Goal: Answer question/provide support

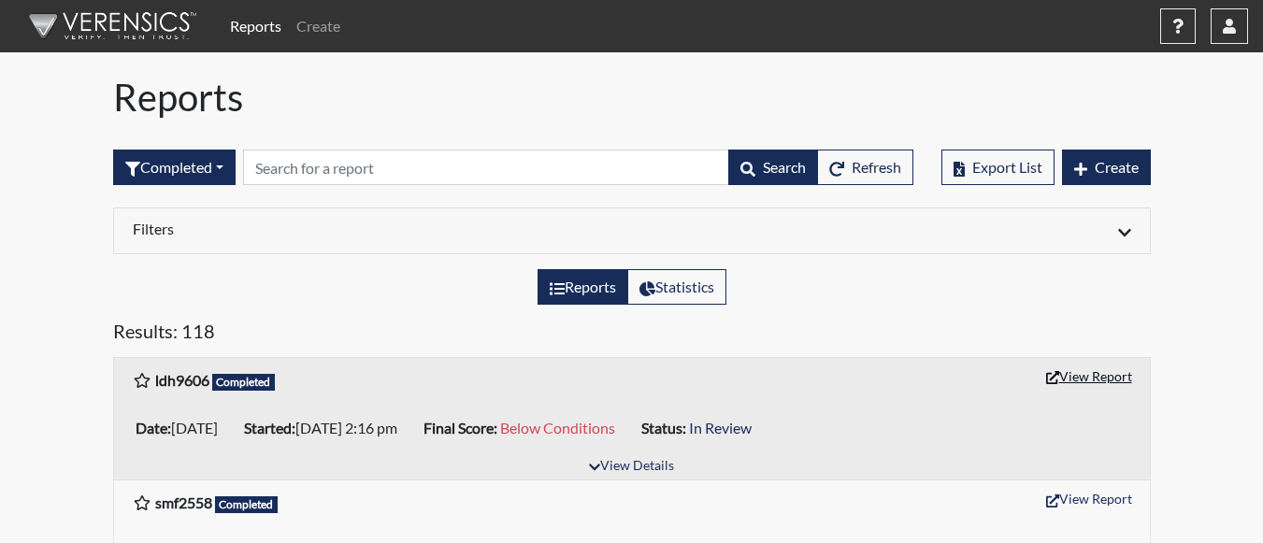
click at [1054, 369] on button "View Report" at bounding box center [1089, 376] width 103 height 29
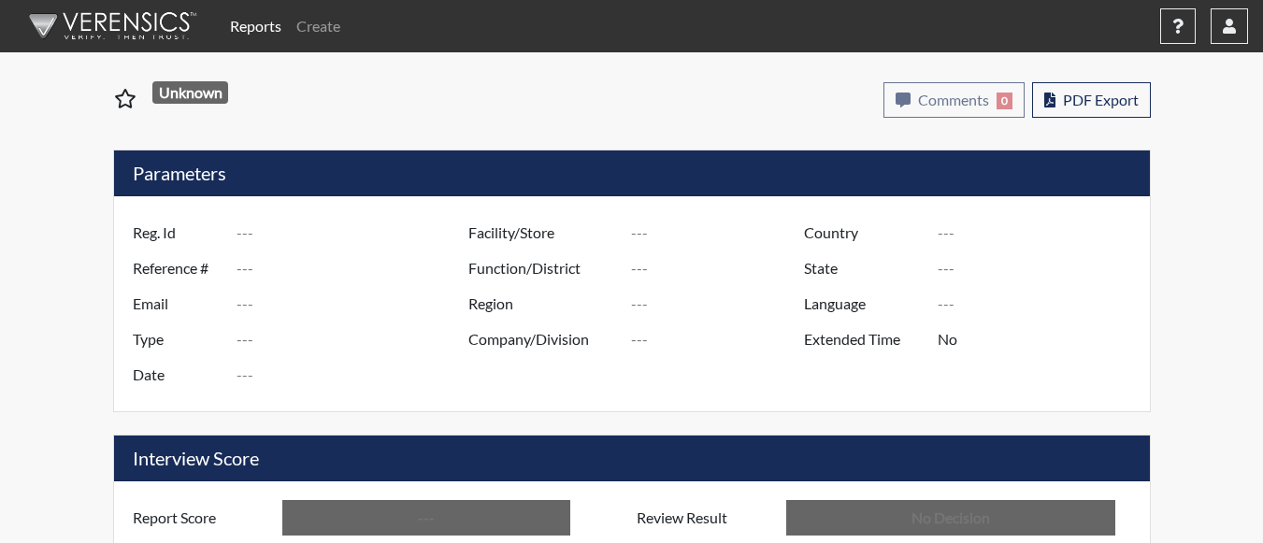
type input "ldh9606"
type input "51030"
type input "---"
type input "Corrections Pre-Employment"
type input "[DATE]"
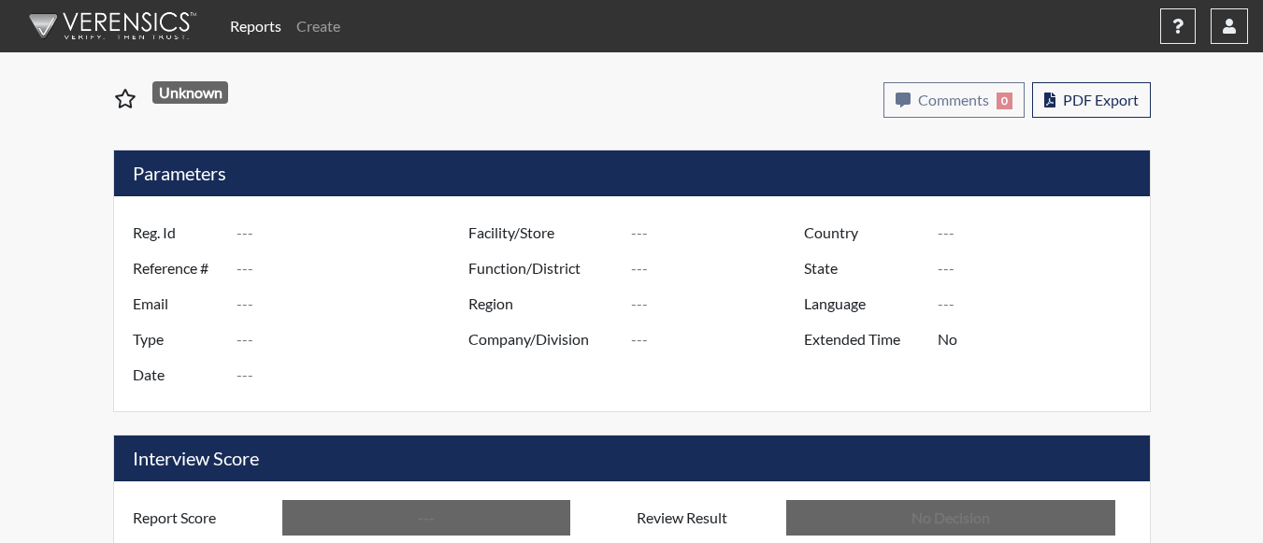
type input "Coastal SP"
type input "[GEOGRAPHIC_DATA]"
type input "[US_STATE]"
type input "English"
type input "Below Conditions"
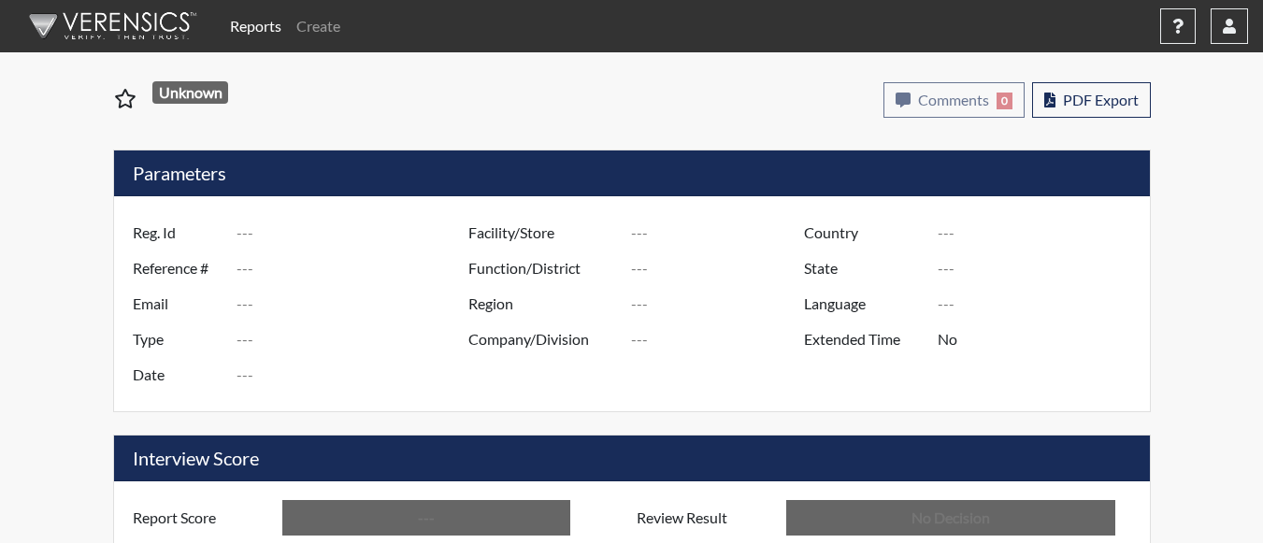
type input "In Review"
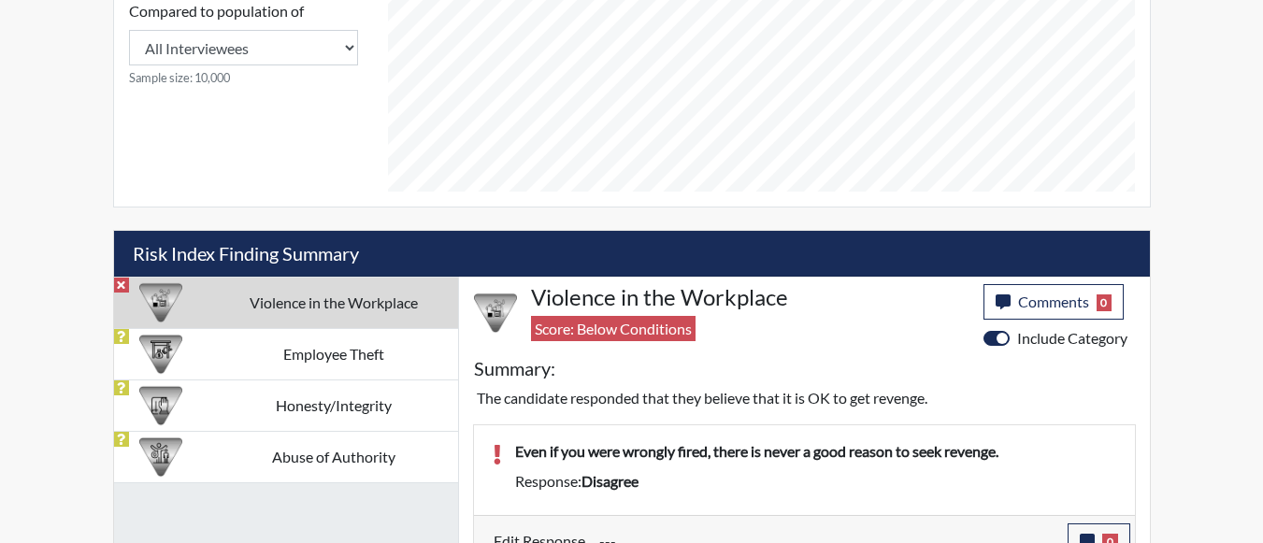
scroll to position [927, 0]
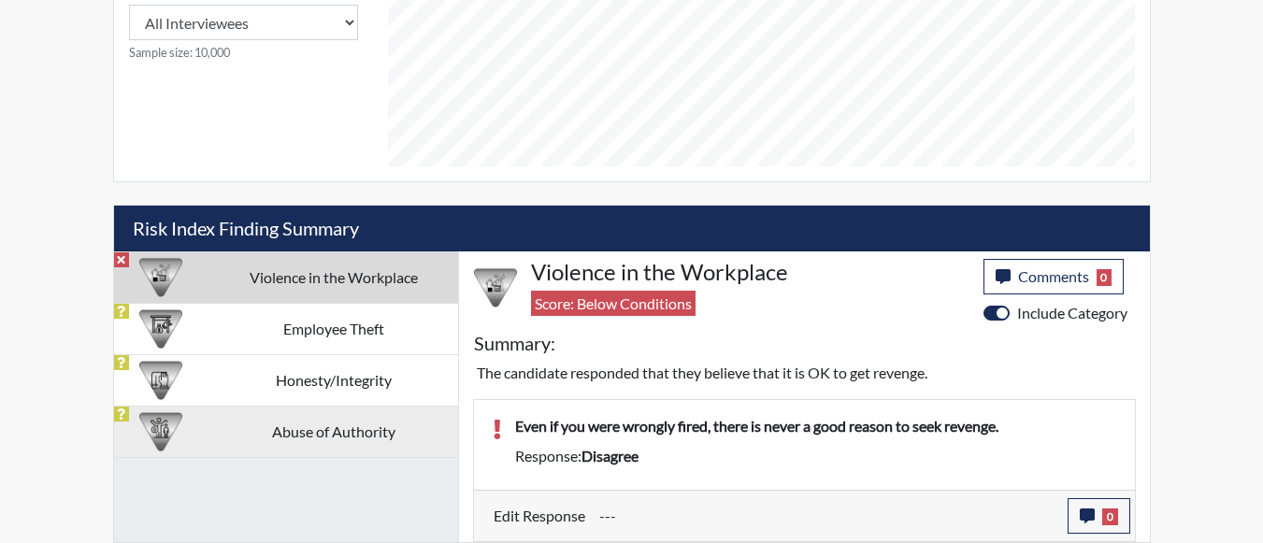
click at [314, 430] on td "Abuse of Authority" at bounding box center [333, 431] width 249 height 51
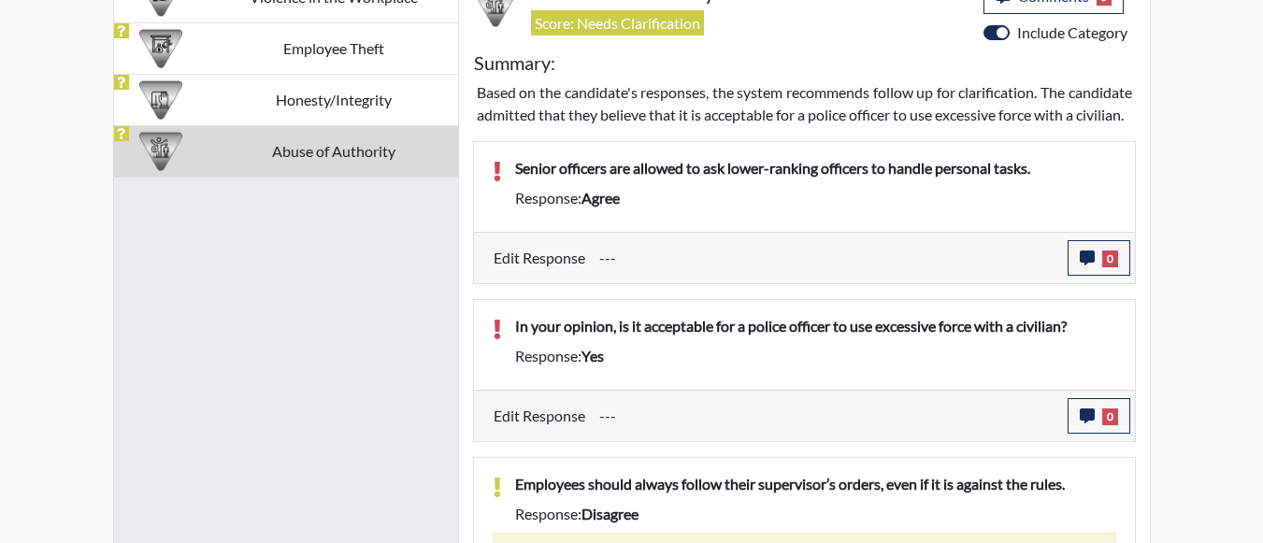
scroll to position [1327, 0]
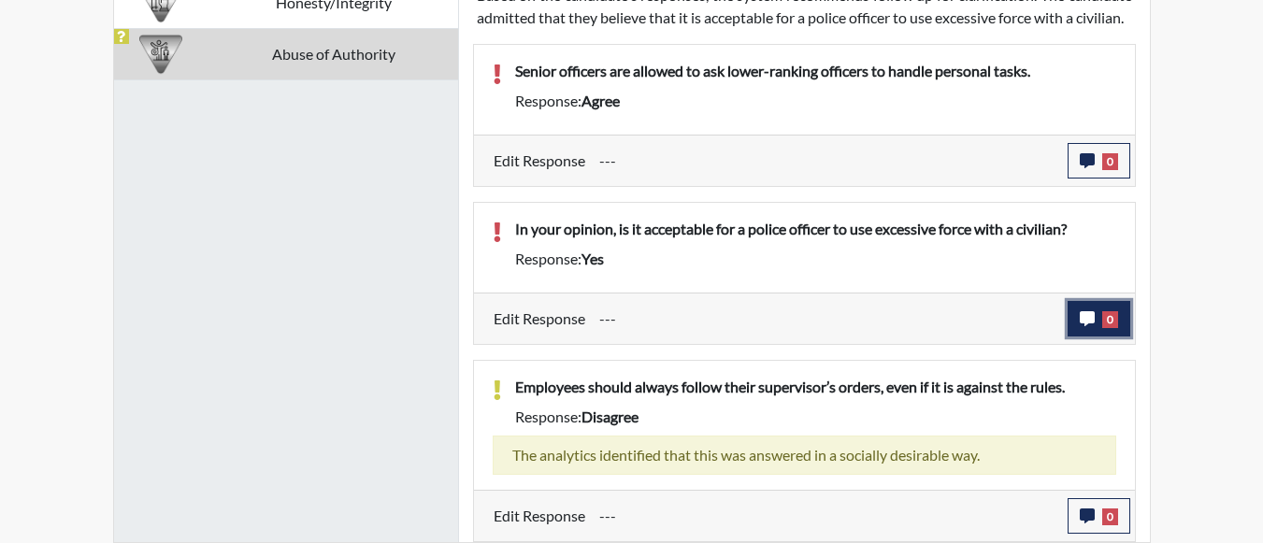
click at [1093, 311] on icon "button" at bounding box center [1087, 318] width 15 height 15
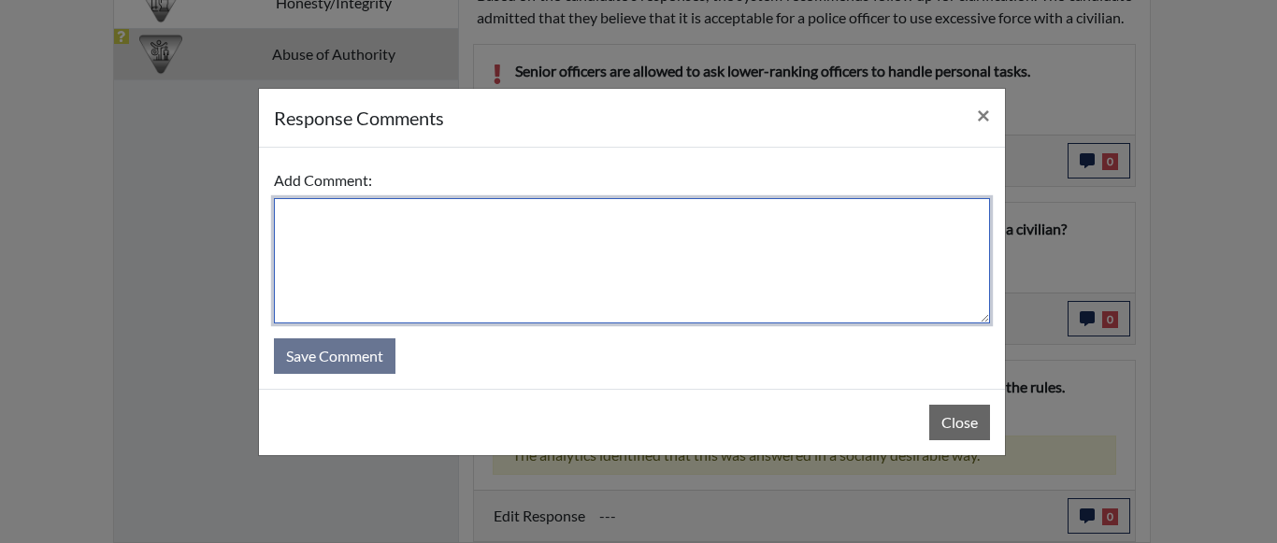
click at [436, 238] on textarea at bounding box center [632, 260] width 716 height 125
click at [294, 209] on textarea "No...applicant states that if" at bounding box center [632, 260] width 716 height 125
click at [562, 209] on textarea "Yes...applicant states that if" at bounding box center [632, 260] width 716 height 125
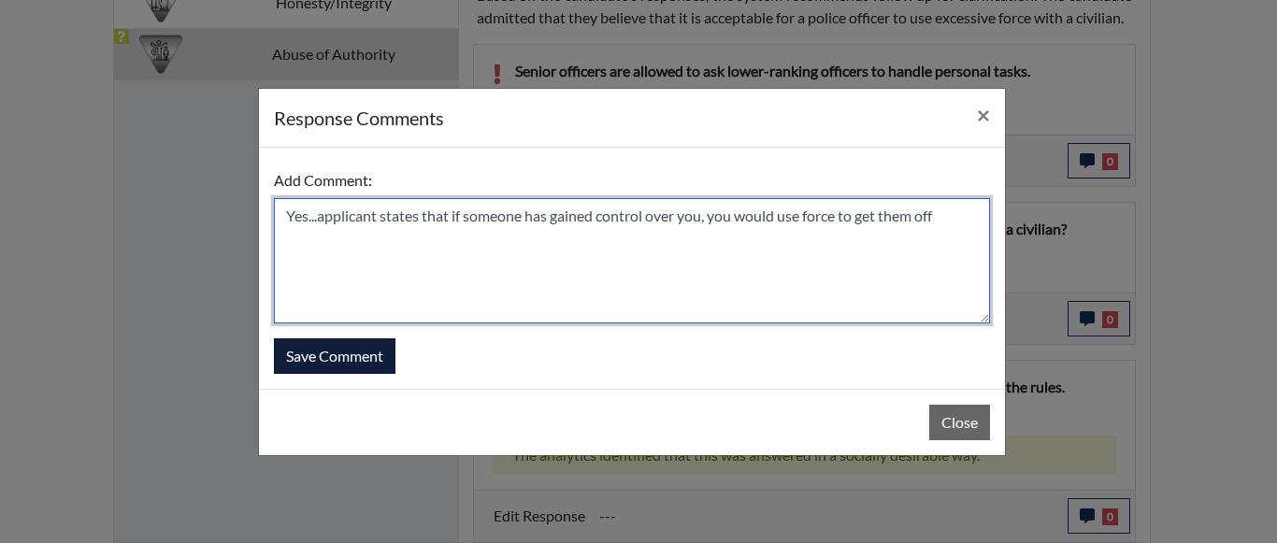
type textarea "Yes...applicant states that if someone has gained control over you, you would u…"
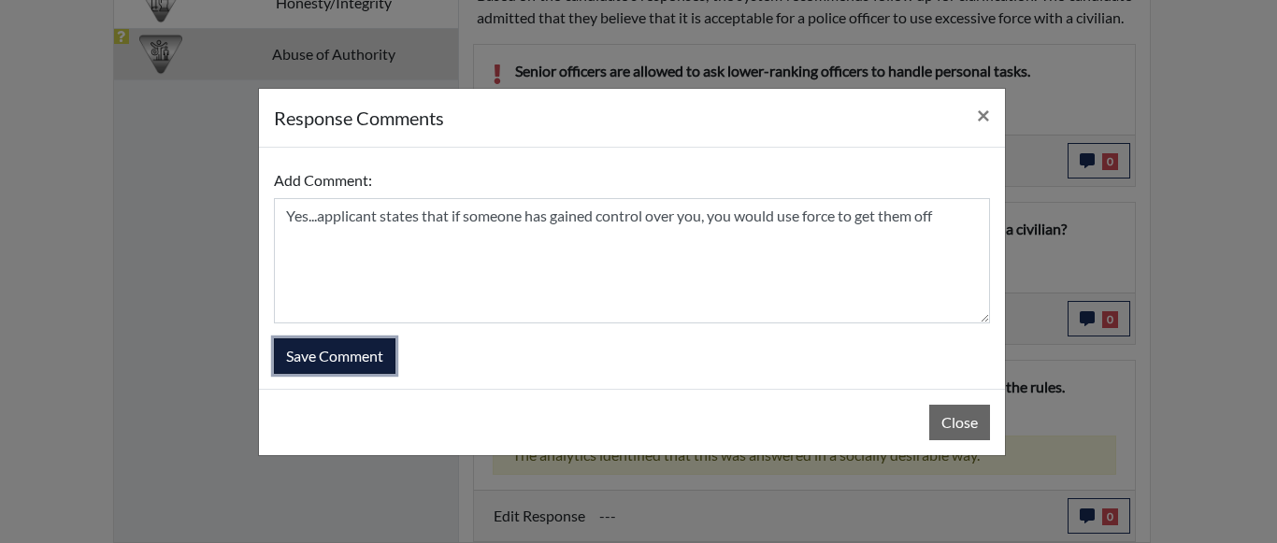
click at [389, 362] on button "Save Comment" at bounding box center [335, 357] width 122 height 36
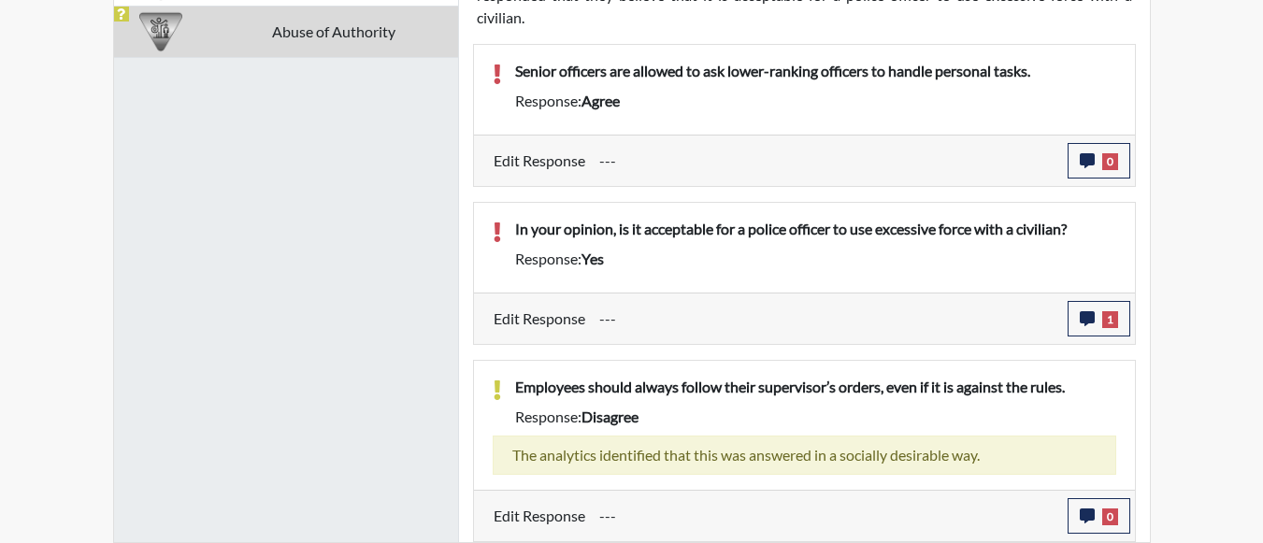
scroll to position [310, 777]
click at [1109, 161] on span "0" at bounding box center [1111, 161] width 16 height 17
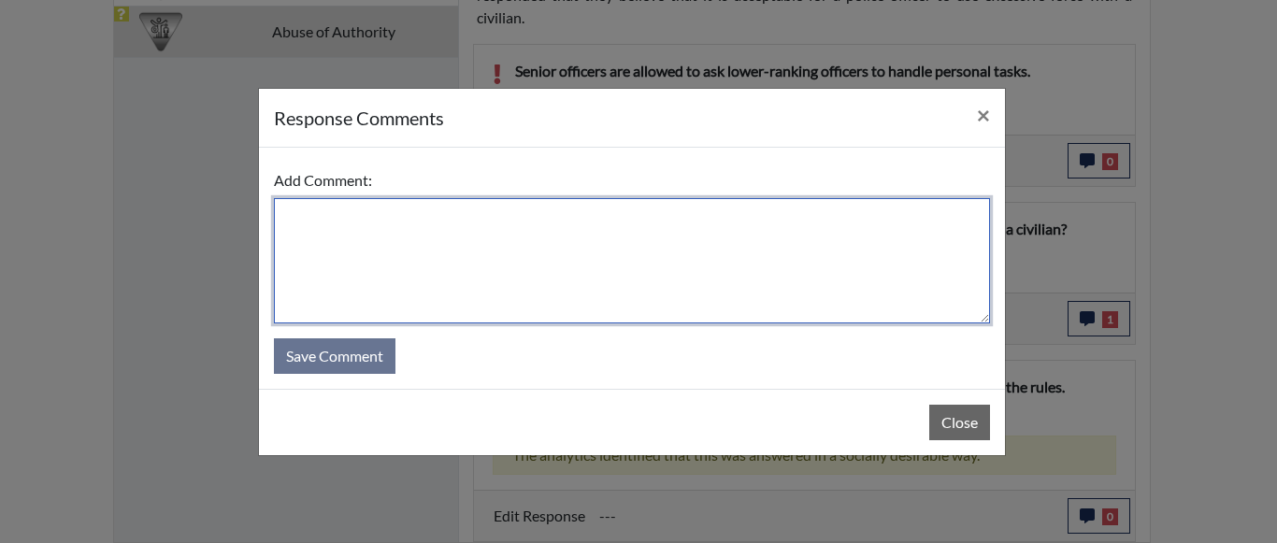
click at [532, 230] on textarea at bounding box center [632, 260] width 716 height 125
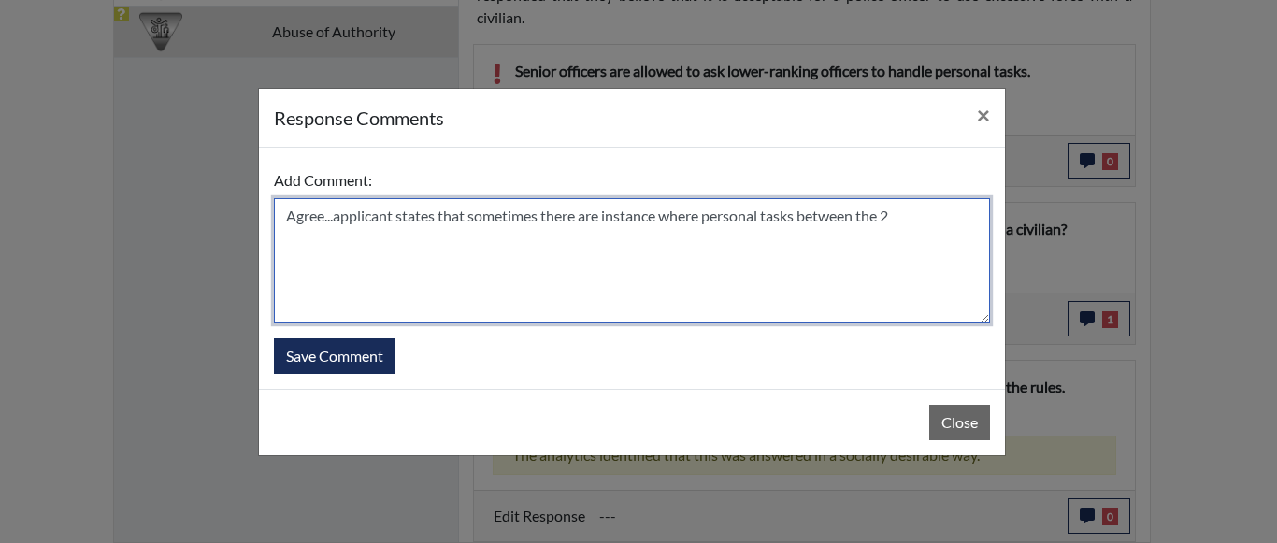
click at [658, 215] on textarea "Agree...applicant states that sometimes there are instance where personal tasks…" at bounding box center [632, 260] width 716 height 125
click at [900, 208] on textarea "Agree...applicant states that sometimes there are instances where personal task…" at bounding box center [632, 260] width 716 height 125
click at [925, 224] on textarea "Agree...applicant states that sometimes there are instances where personal task…" at bounding box center [632, 260] width 716 height 125
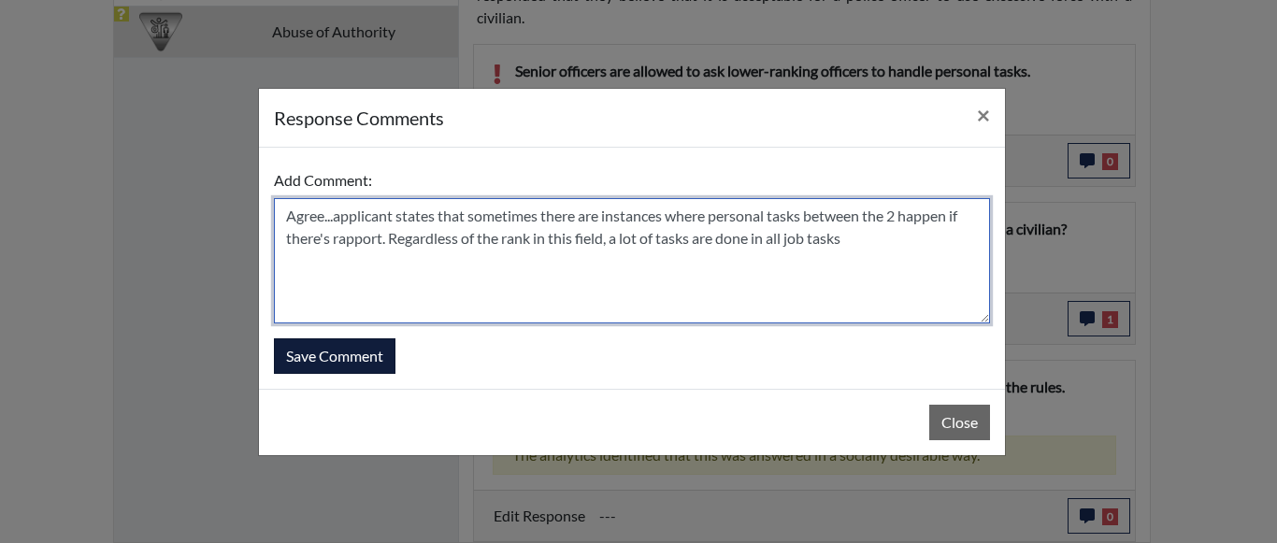
type textarea "Agree...applicant states that sometimes there are instances where personal task…"
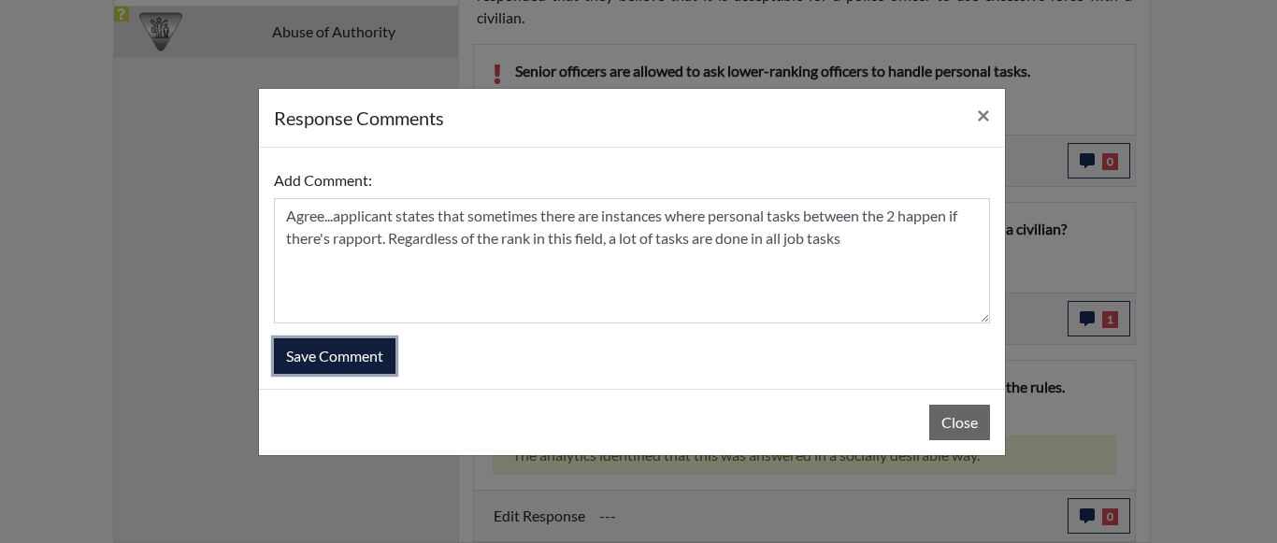
click at [362, 369] on button "Save Comment" at bounding box center [335, 357] width 122 height 36
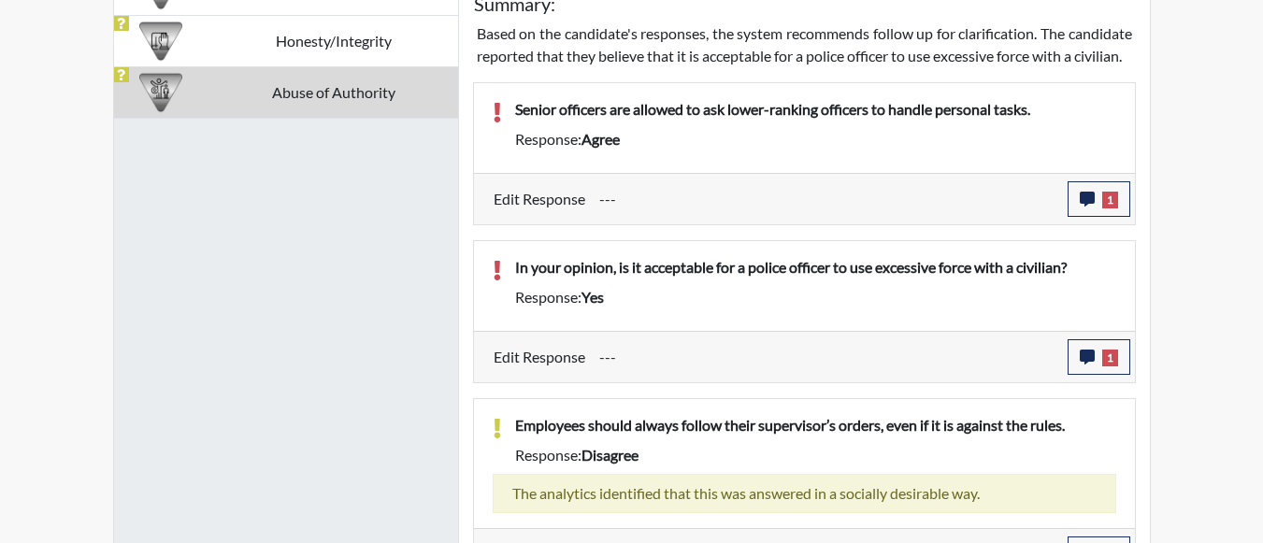
scroll to position [1234, 0]
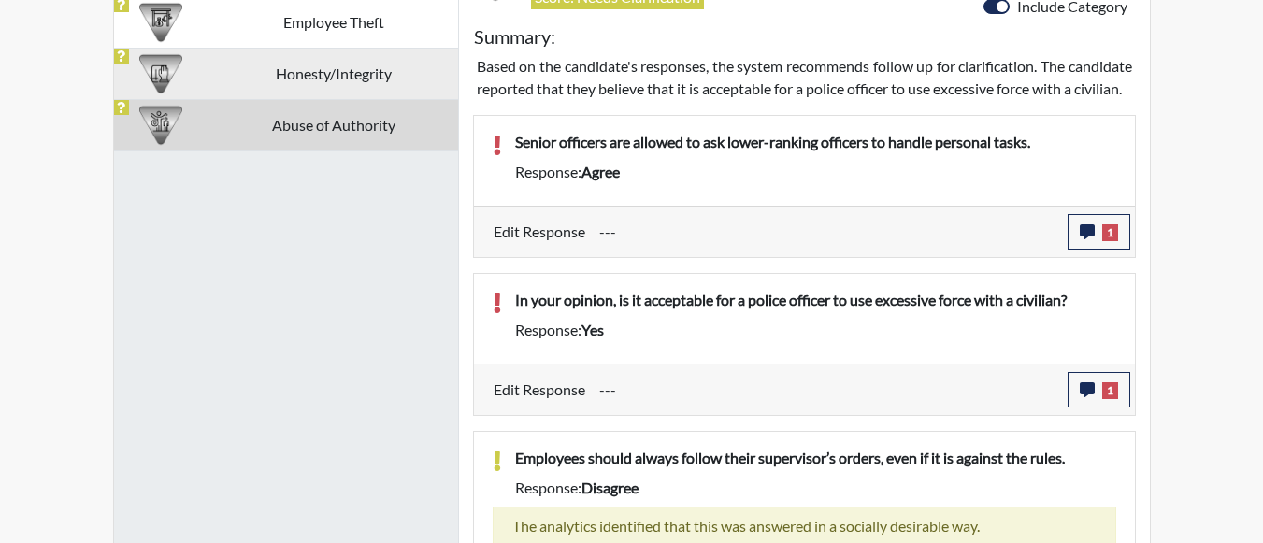
click at [404, 76] on td "Honesty/Integrity" at bounding box center [333, 73] width 249 height 51
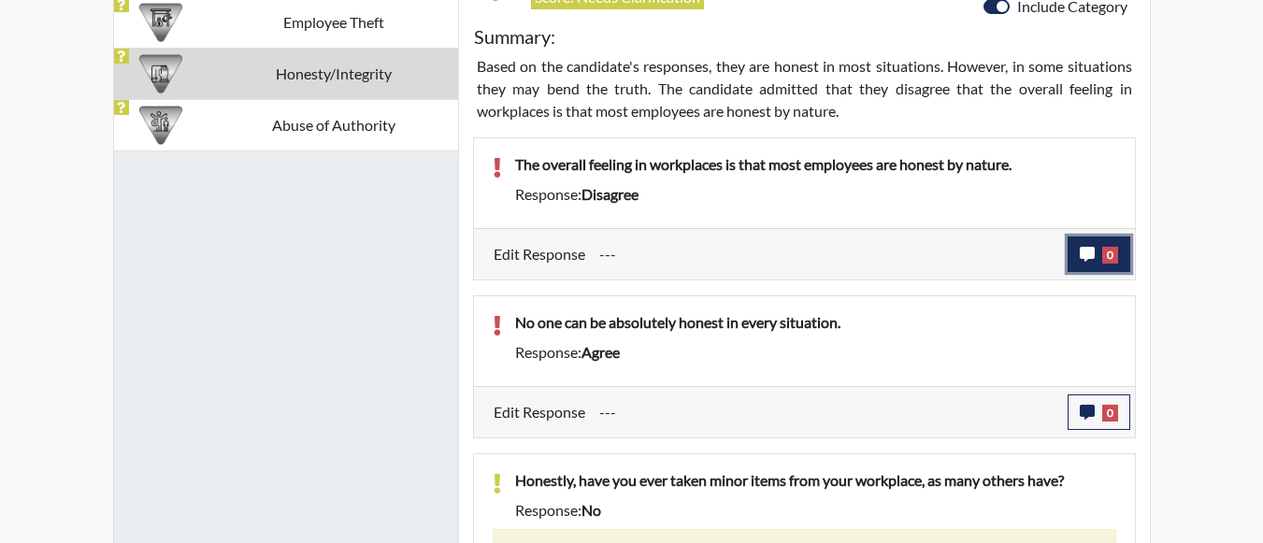
click at [1081, 254] on icon "button" at bounding box center [1087, 254] width 15 height 15
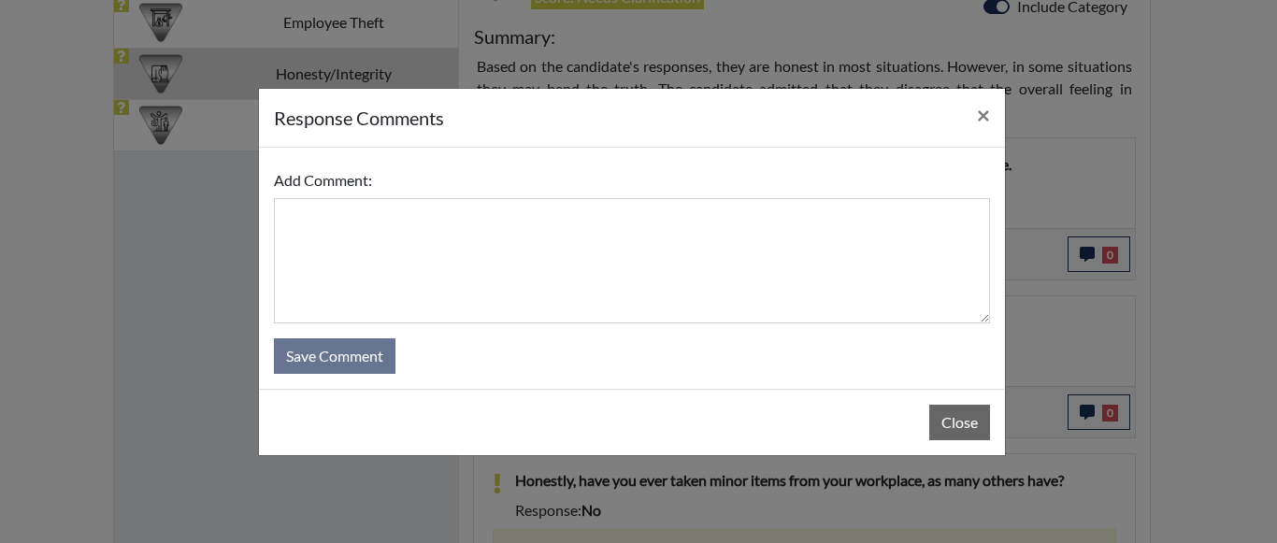
click at [763, 223] on textarea at bounding box center [632, 260] width 716 height 125
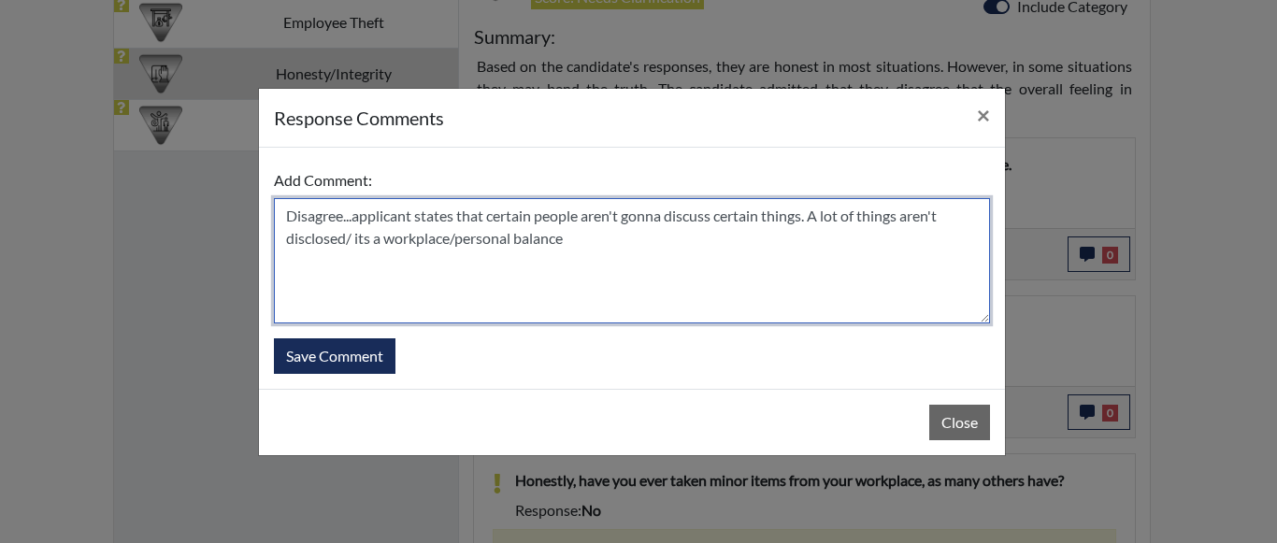
drag, startPoint x: 625, startPoint y: 258, endPoint x: 234, endPoint y: 195, distance: 396.0
click at [234, 195] on div "response Comments × Add Comment: Disagree...applicant states that certain peopl…" at bounding box center [638, 271] width 1277 height 543
type textarea "Disagree...applicant states that certain people aren't gonna discuss certain th…"
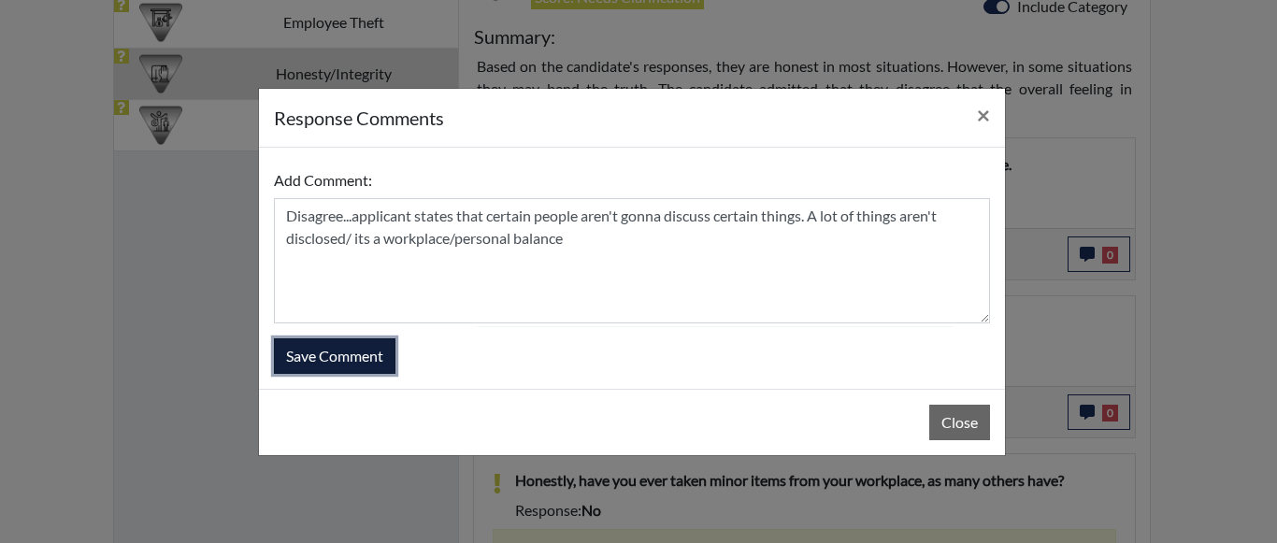
click at [328, 347] on button "Save Comment" at bounding box center [335, 357] width 122 height 36
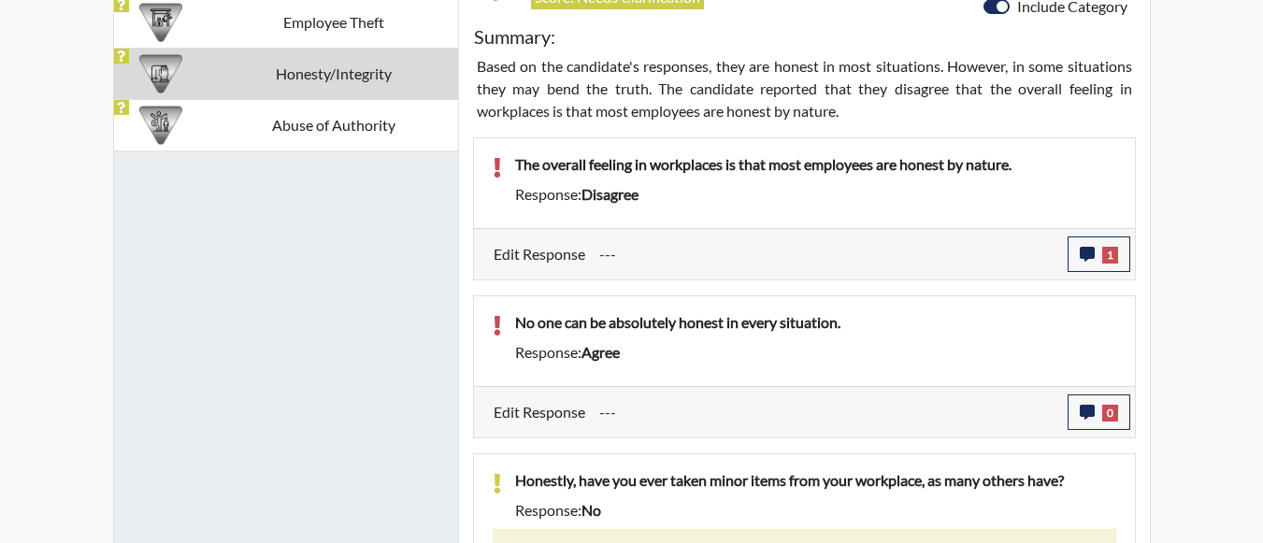
scroll to position [310, 777]
click at [1088, 407] on icon "button" at bounding box center [1087, 412] width 15 height 15
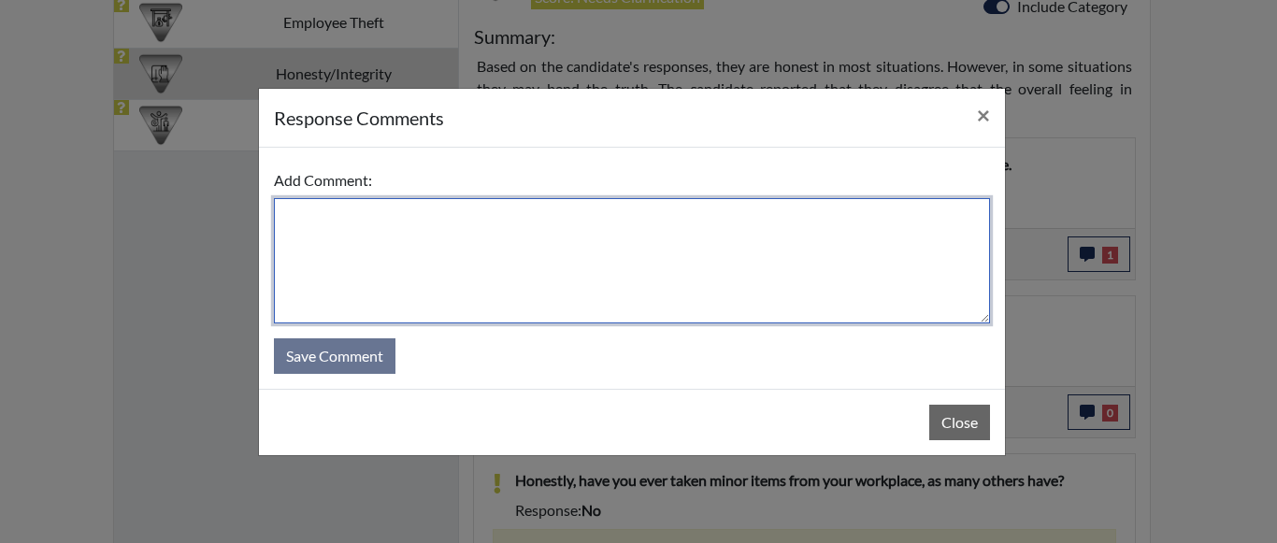
click at [698, 276] on textarea at bounding box center [632, 260] width 716 height 125
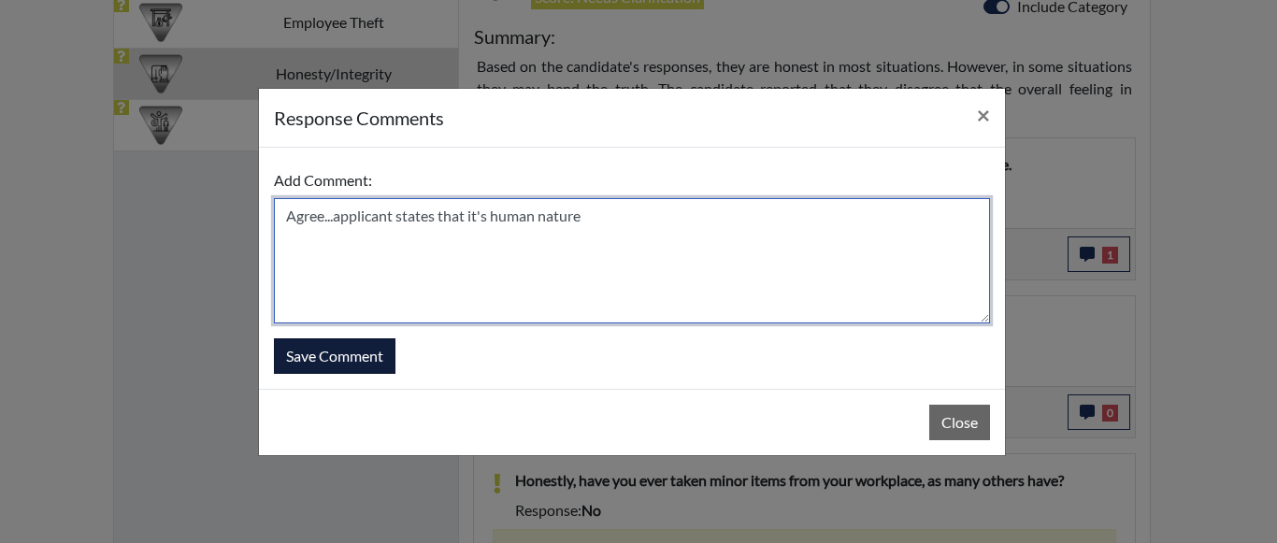
type textarea "Agree...applicant states that it's human nature"
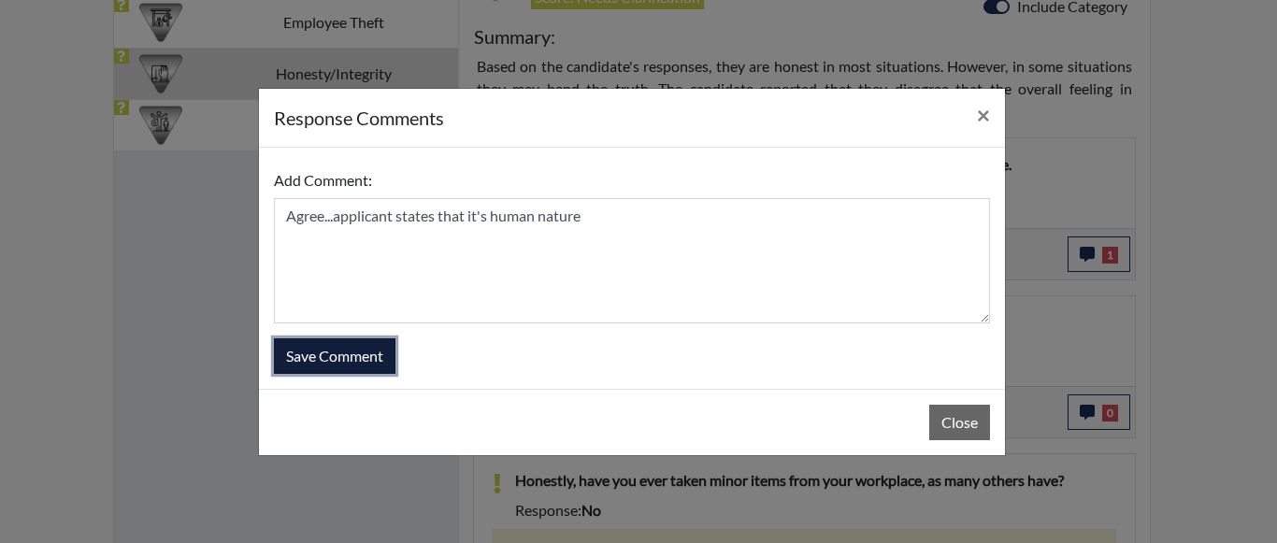
click at [295, 356] on button "Save Comment" at bounding box center [335, 357] width 122 height 36
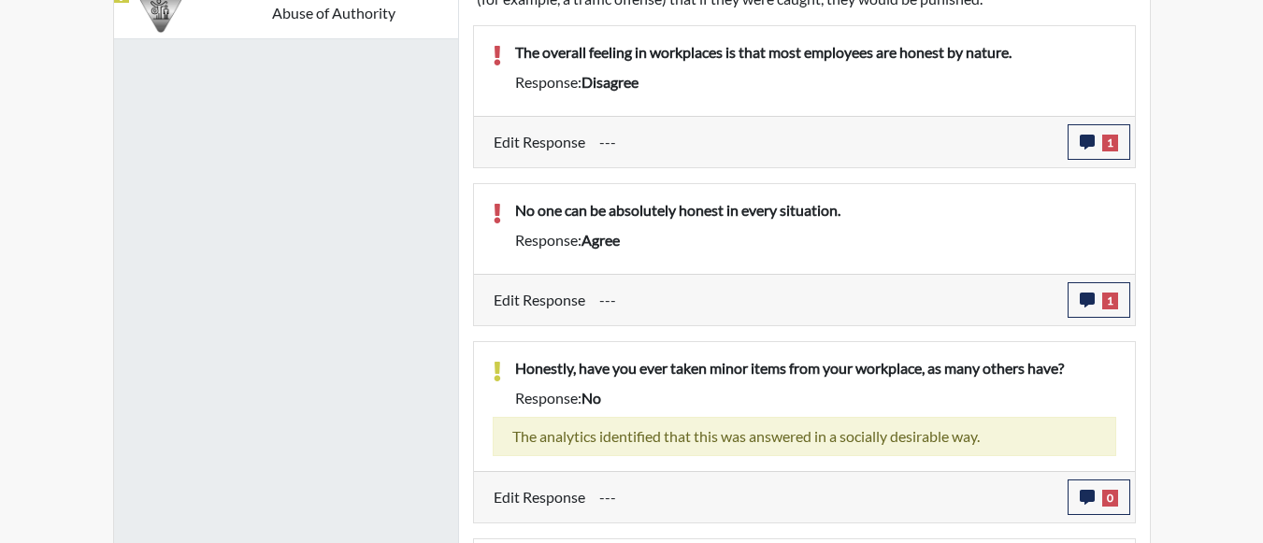
scroll to position [1073, 0]
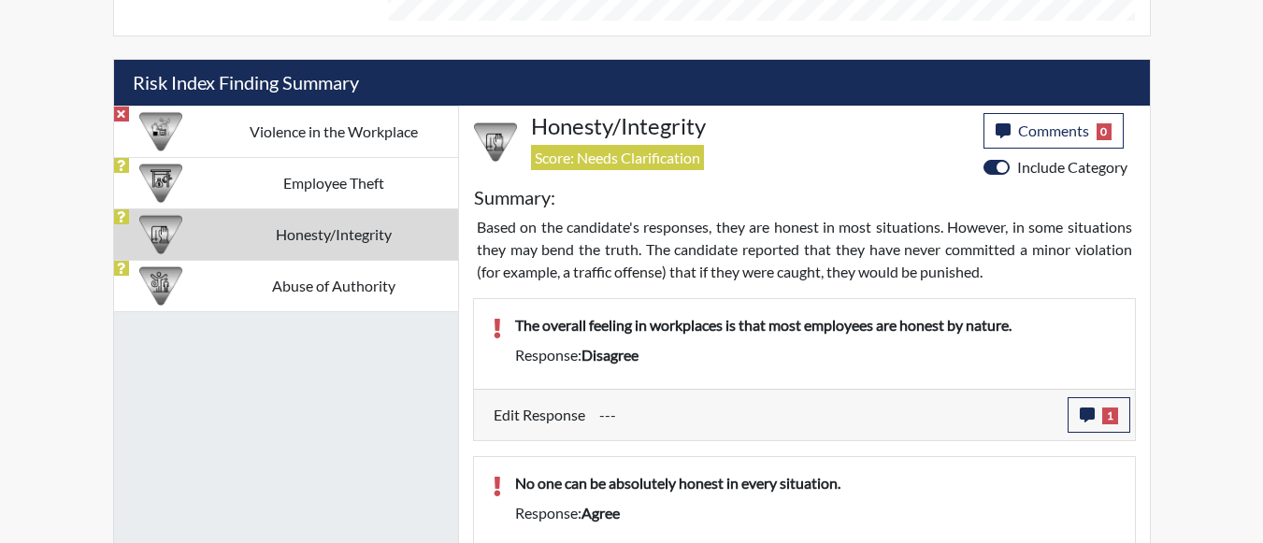
drag, startPoint x: 1271, startPoint y: 434, endPoint x: 1162, endPoint y: 261, distance: 204.2
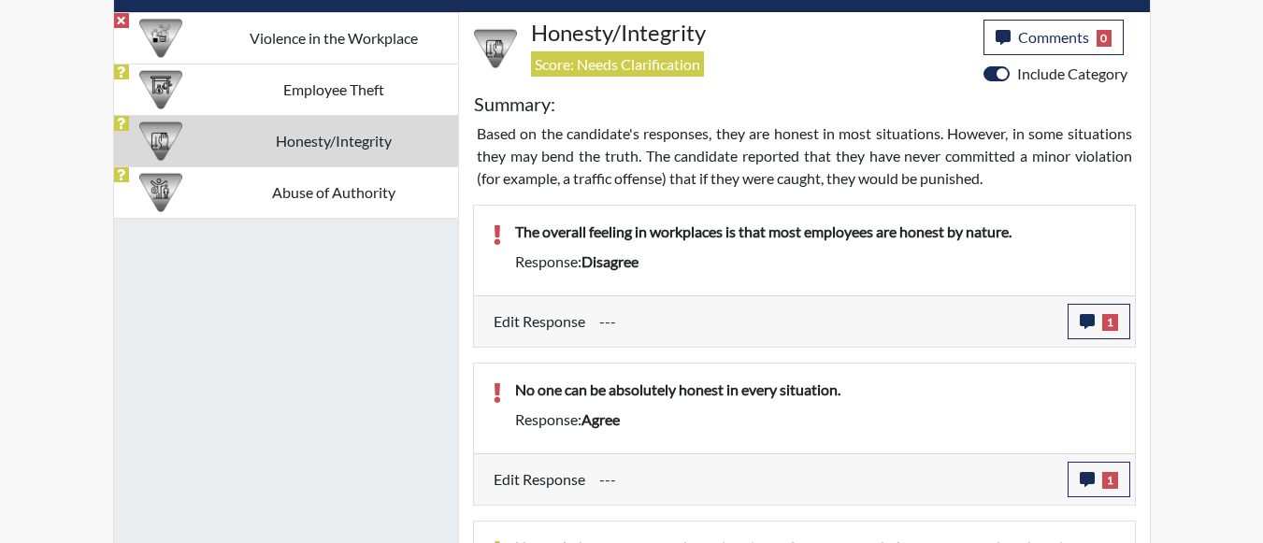
click at [1231, 287] on div "Reports Create Help Center × Verensics Best Practices How to successfully use t…" at bounding box center [631, 57] width 1263 height 2446
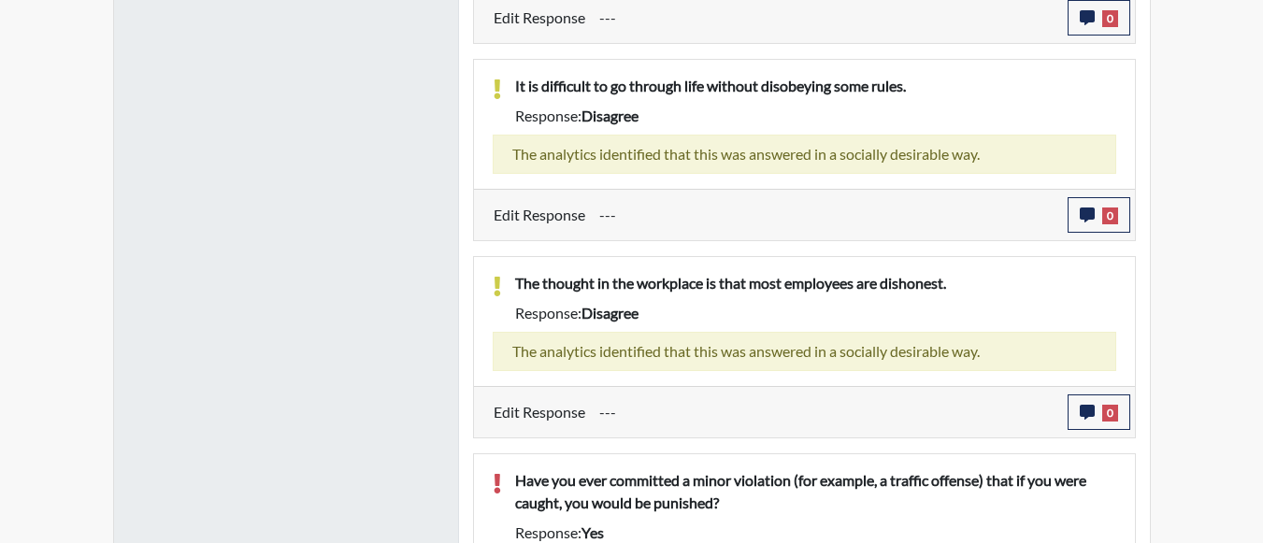
scroll to position [1902, 0]
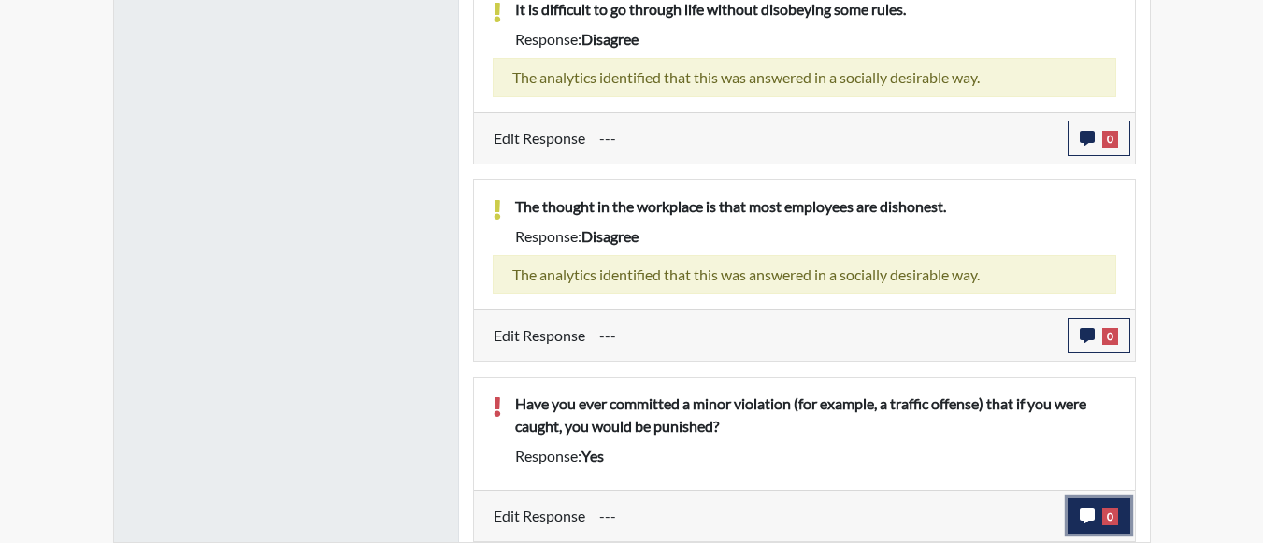
click at [1086, 498] on button "0" at bounding box center [1099, 516] width 63 height 36
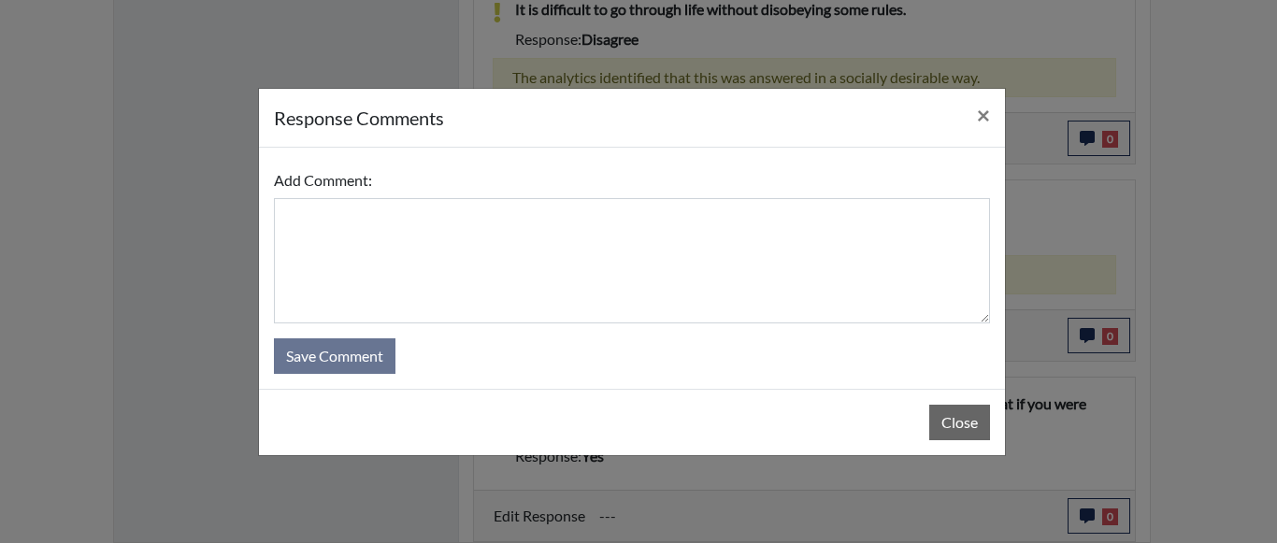
click at [395, 157] on div "Add Comment: Save Comment" at bounding box center [632, 268] width 746 height 241
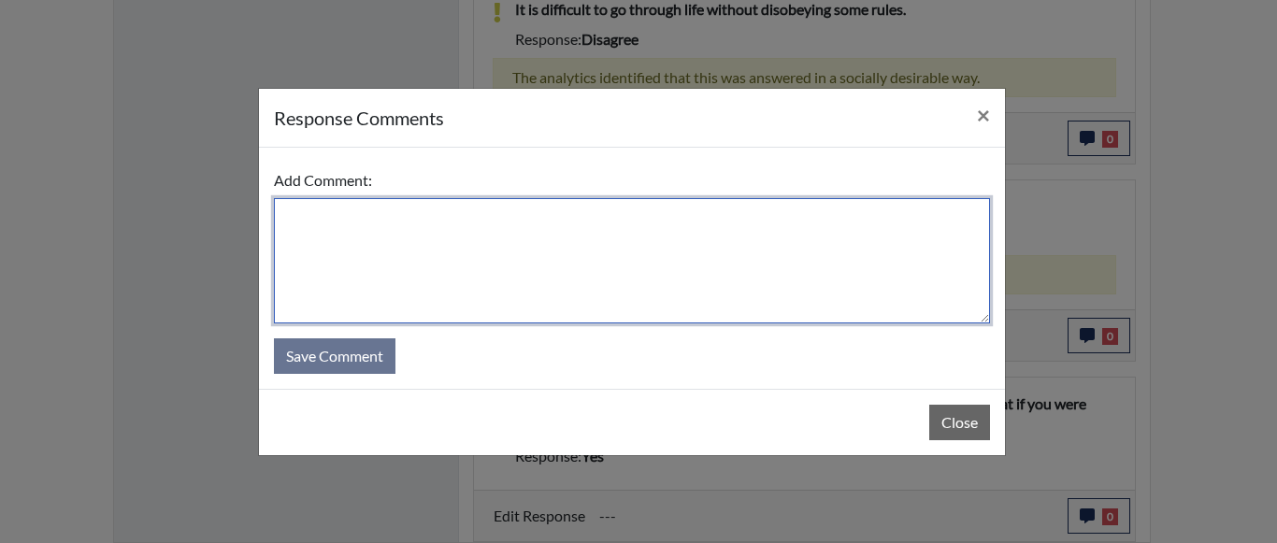
click at [407, 232] on textarea at bounding box center [632, 260] width 716 height 125
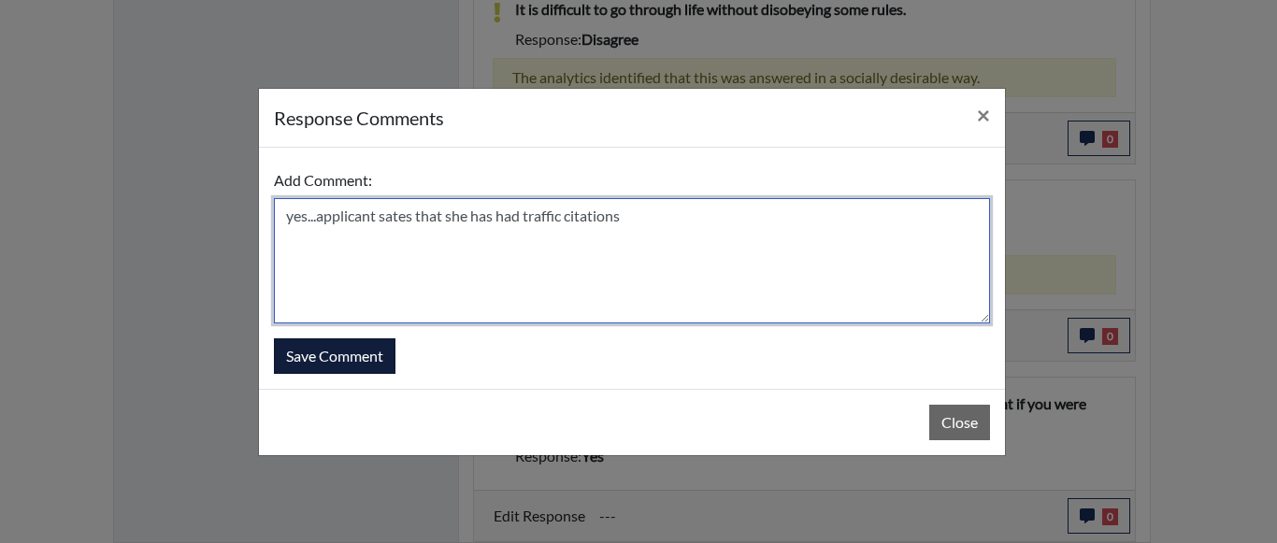
type textarea "yes...applicant sates that she has had traffic citations"
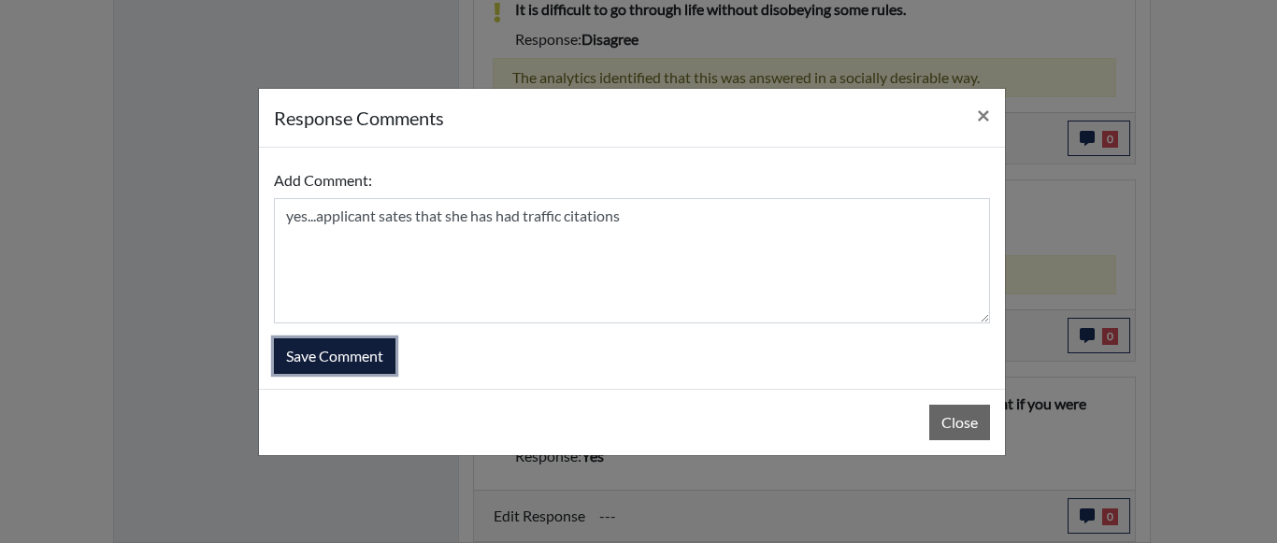
click at [305, 344] on button "Save Comment" at bounding box center [335, 357] width 122 height 36
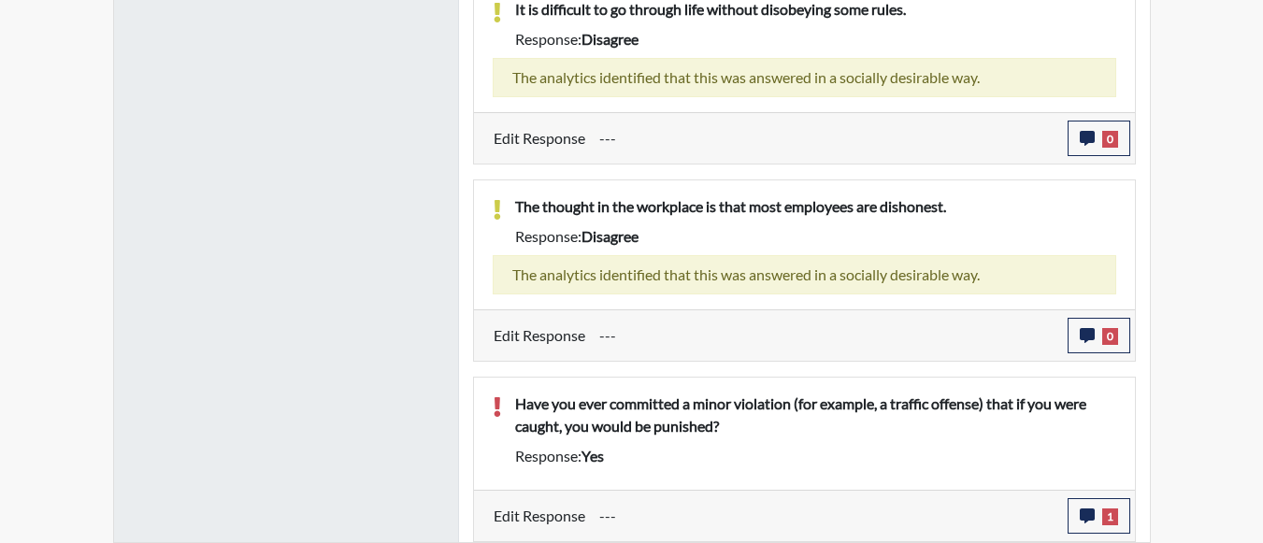
scroll to position [310, 777]
drag, startPoint x: 1261, startPoint y: 434, endPoint x: 1275, endPoint y: 375, distance: 60.6
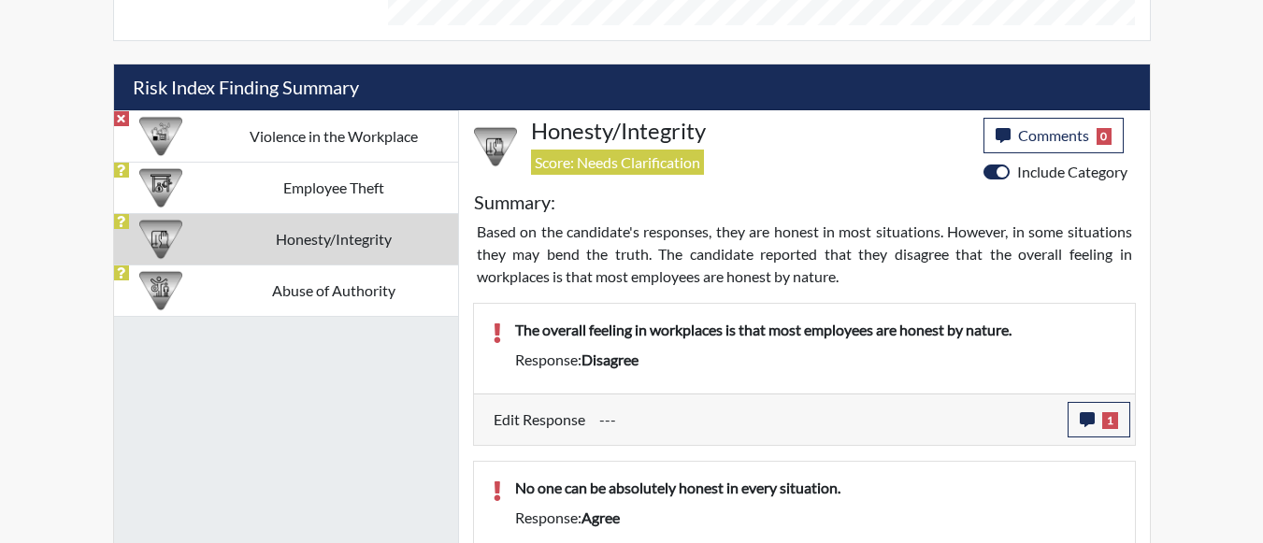
scroll to position [1005, 0]
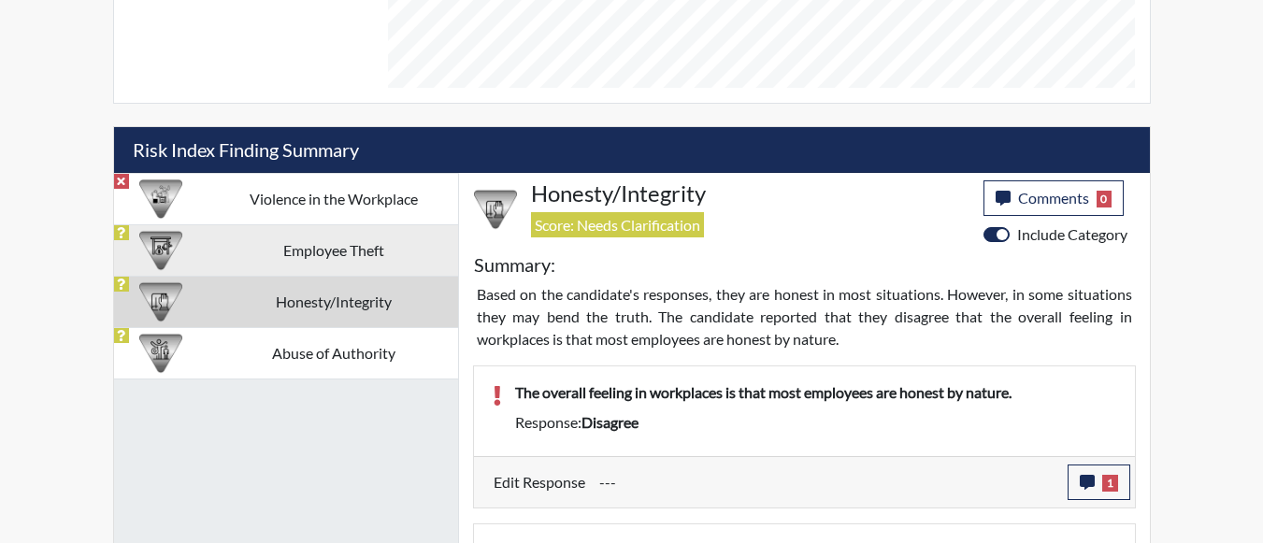
click at [257, 246] on td "Employee Theft" at bounding box center [333, 249] width 249 height 51
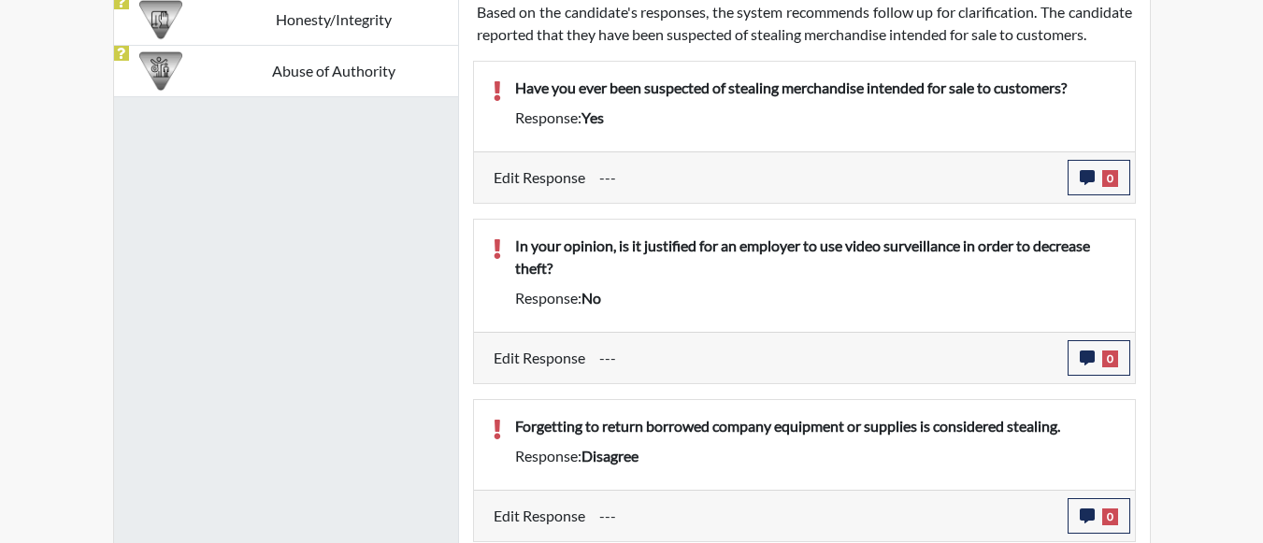
scroll to position [1124, 0]
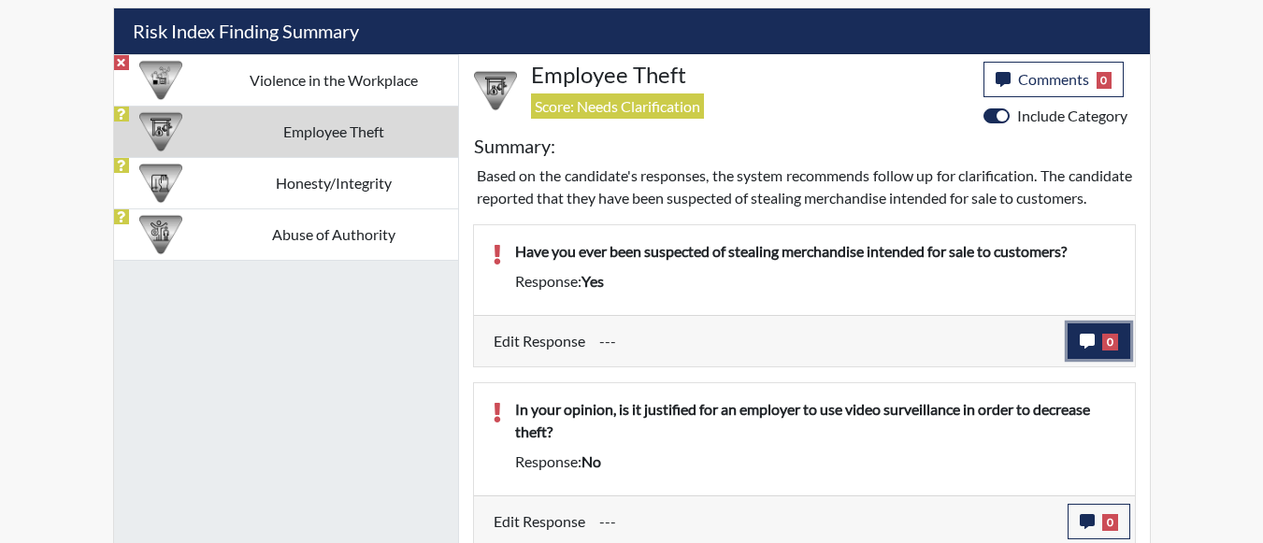
click at [1111, 351] on span "0" at bounding box center [1111, 342] width 16 height 17
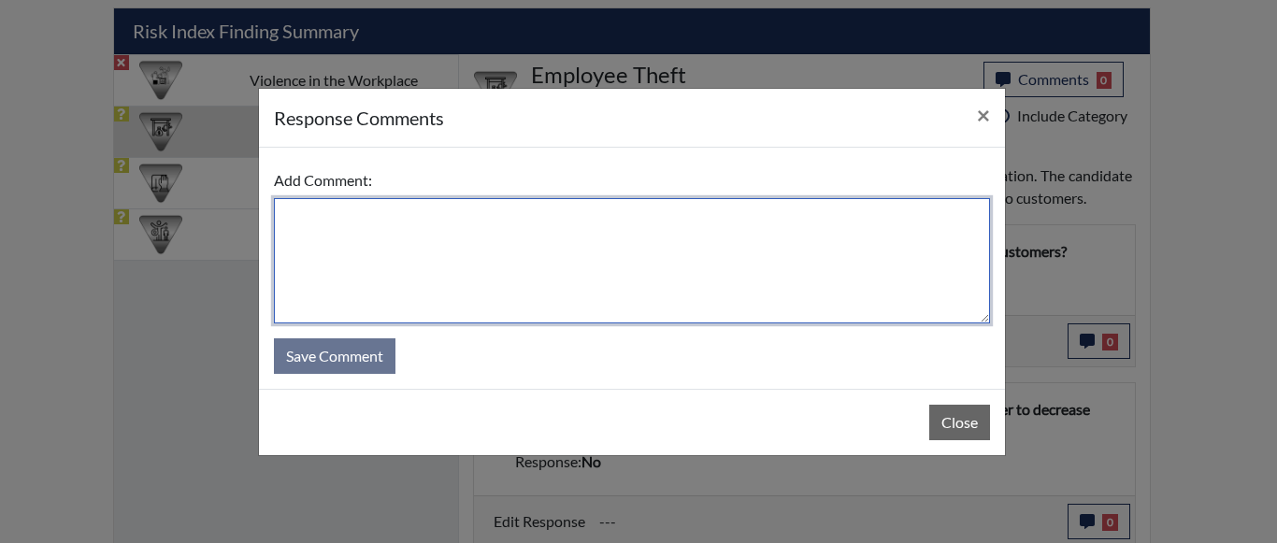
click at [335, 244] on textarea at bounding box center [632, 260] width 716 height 125
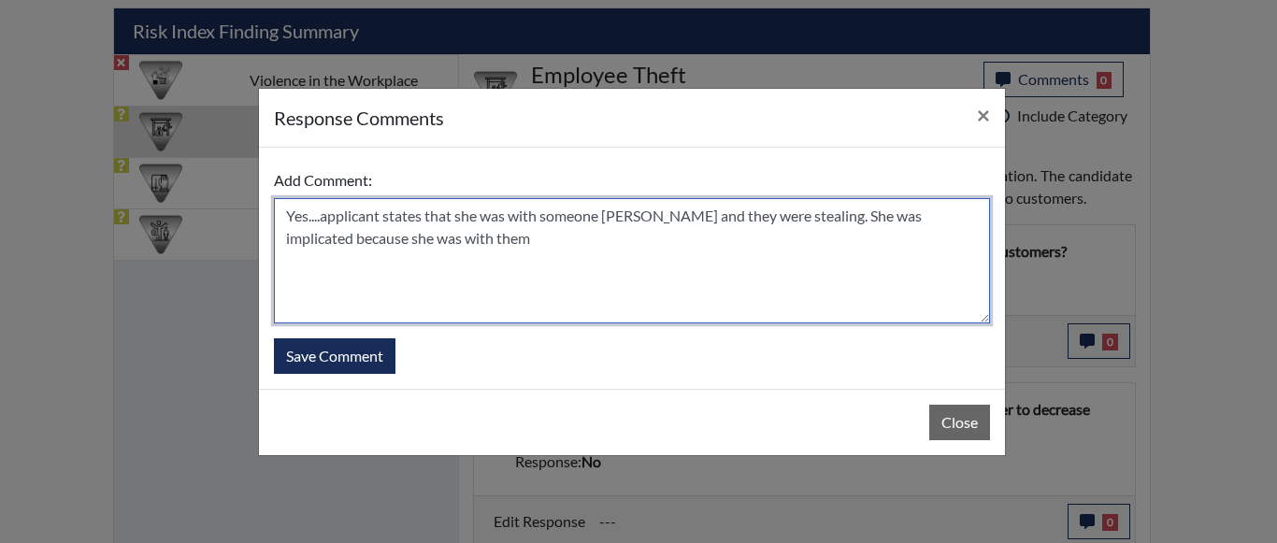
click at [632, 219] on textarea "Yes....applicant states that she was with someone [PERSON_NAME] and they were s…" at bounding box center [632, 260] width 716 height 125
drag, startPoint x: 540, startPoint y: 226, endPoint x: 288, endPoint y: 230, distance: 251.6
click at [288, 230] on textarea "Yes....applicant states that she was with someone she knew and they were steali…" at bounding box center [632, 260] width 716 height 125
drag, startPoint x: 481, startPoint y: 240, endPoint x: 286, endPoint y: 218, distance: 195.8
click at [286, 218] on textarea "Yes....applicant states that she was with someone she knew and they were steali…" at bounding box center [632, 260] width 716 height 125
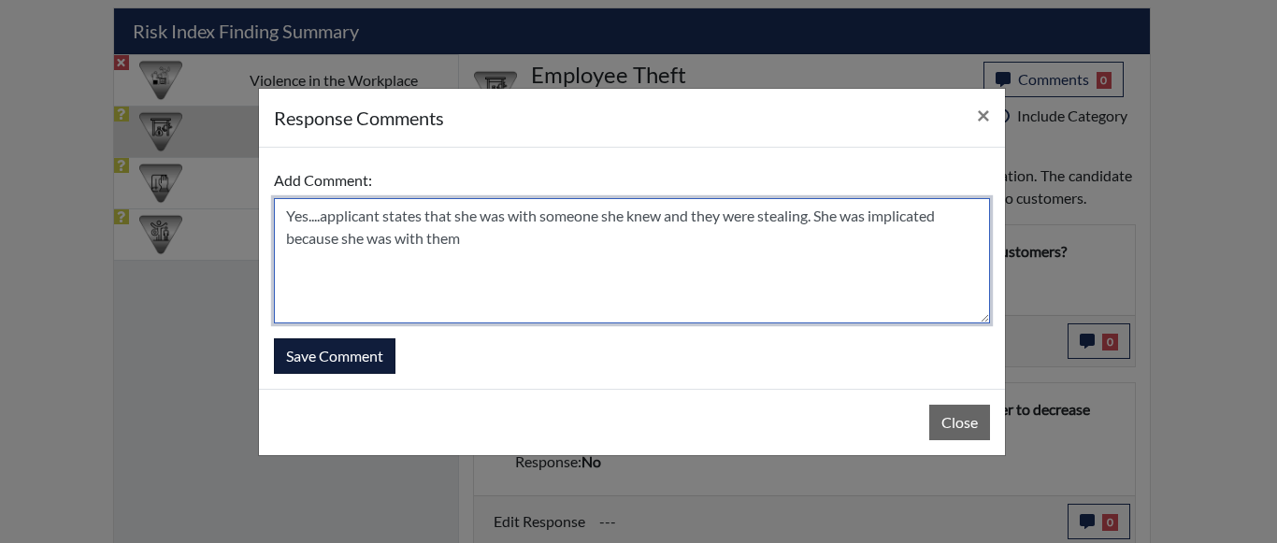
type textarea "Yes....applicant states that she was with someone she knew and they were steali…"
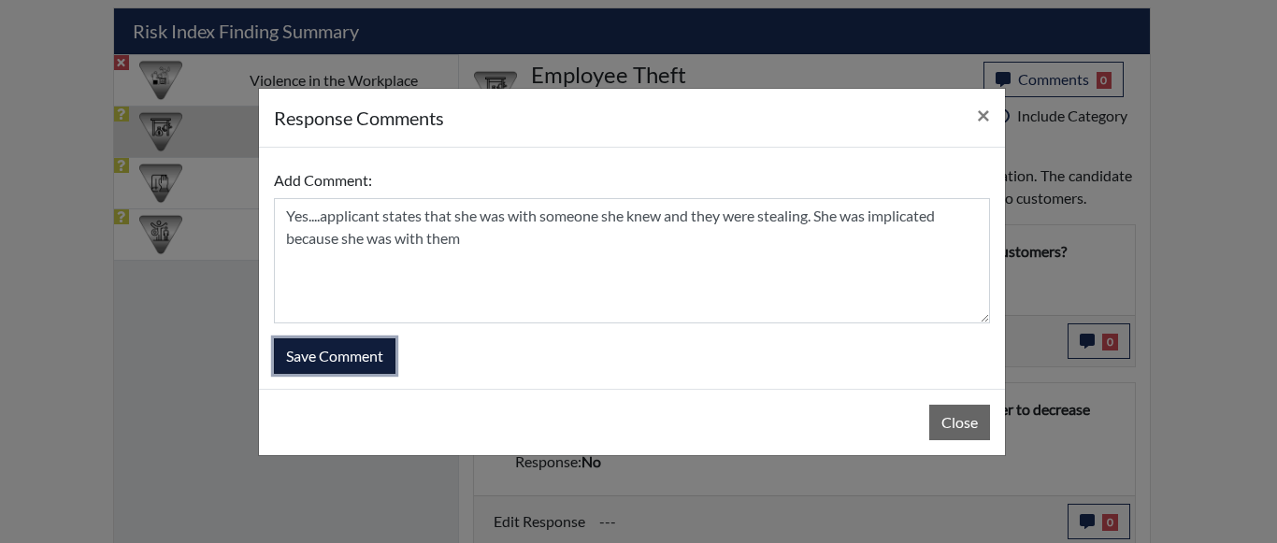
click at [320, 355] on button "Save Comment" at bounding box center [335, 357] width 122 height 36
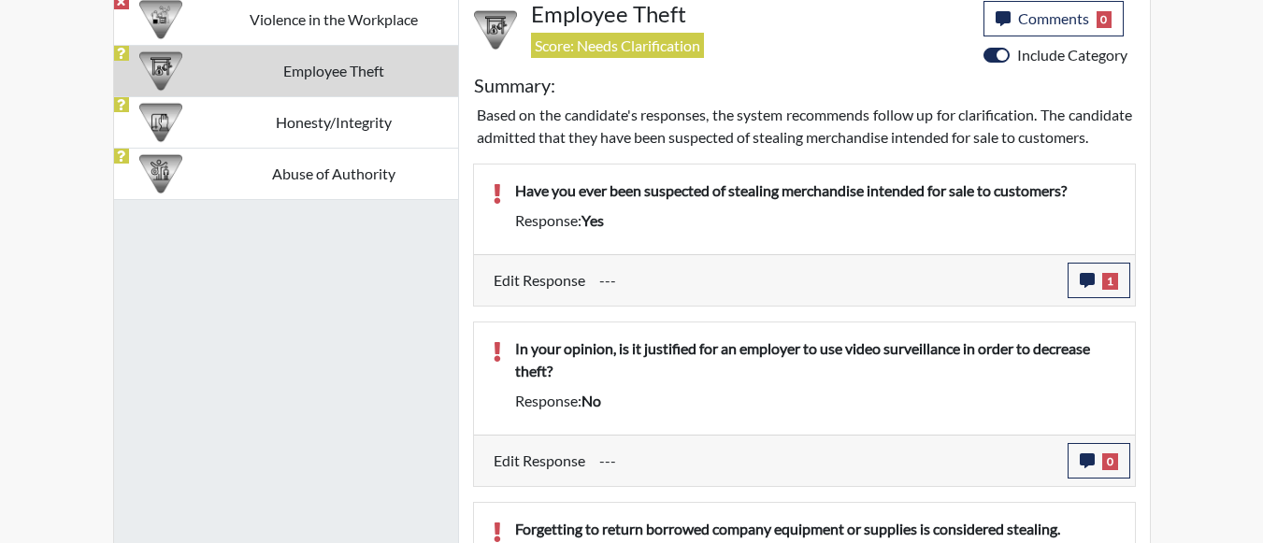
scroll to position [1218, 0]
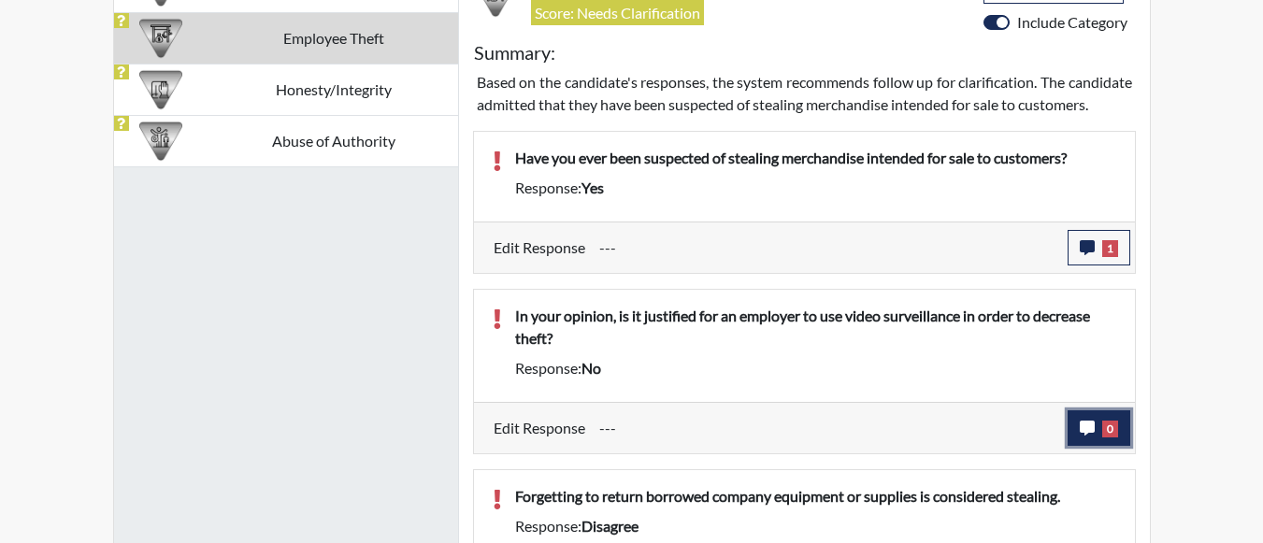
click at [1085, 436] on icon "button" at bounding box center [1087, 428] width 15 height 15
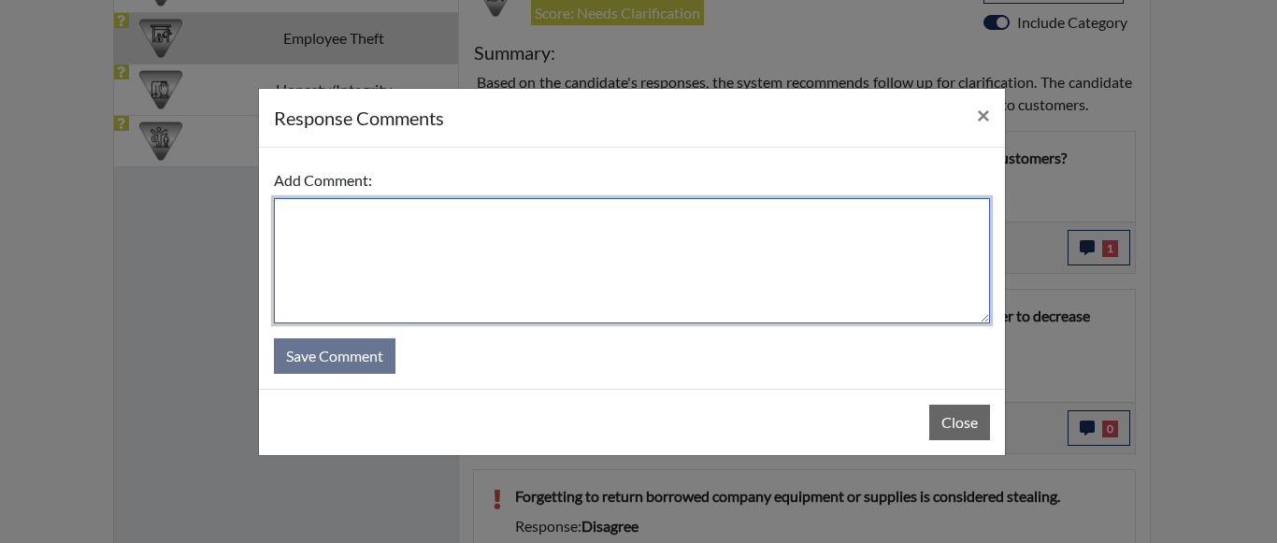
click at [587, 237] on textarea at bounding box center [632, 260] width 716 height 125
type textarea "Yes...applicant misunderstood the q"
click at [587, 237] on textarea "Yes...applicant misunderstood the q" at bounding box center [632, 260] width 716 height 125
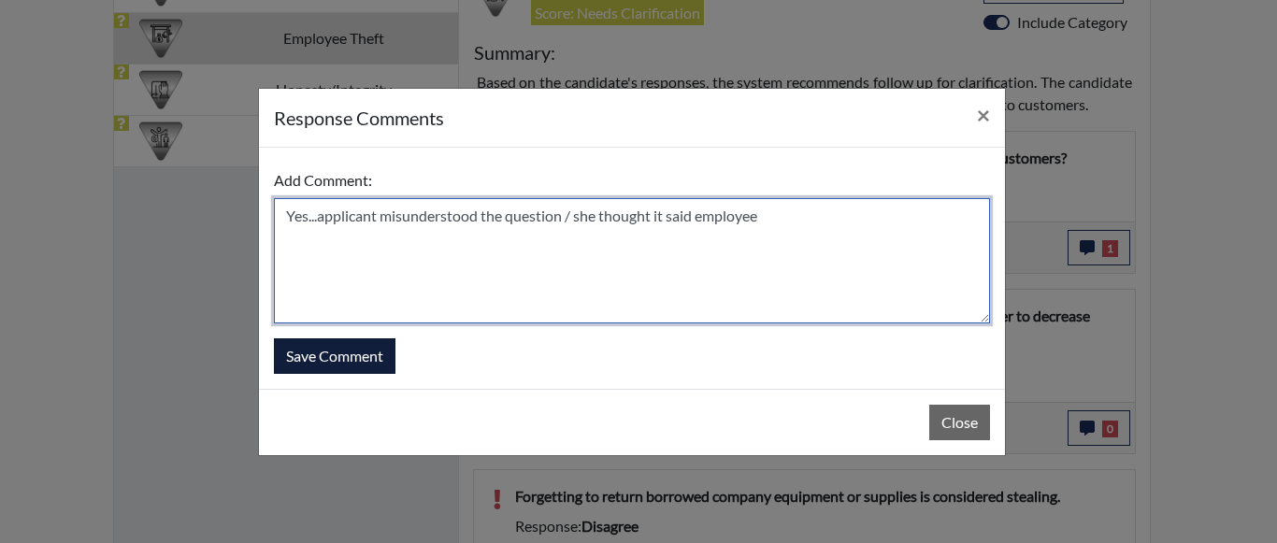
type textarea "Yes...applicant misunderstood the question / she thought it said employee"
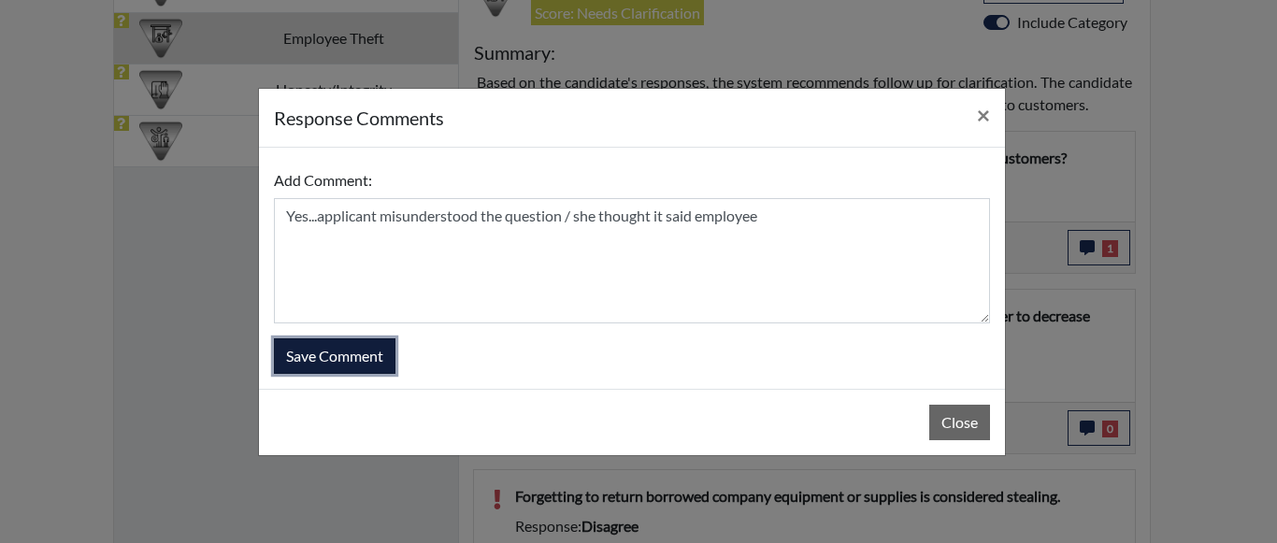
click at [291, 352] on button "Save Comment" at bounding box center [335, 357] width 122 height 36
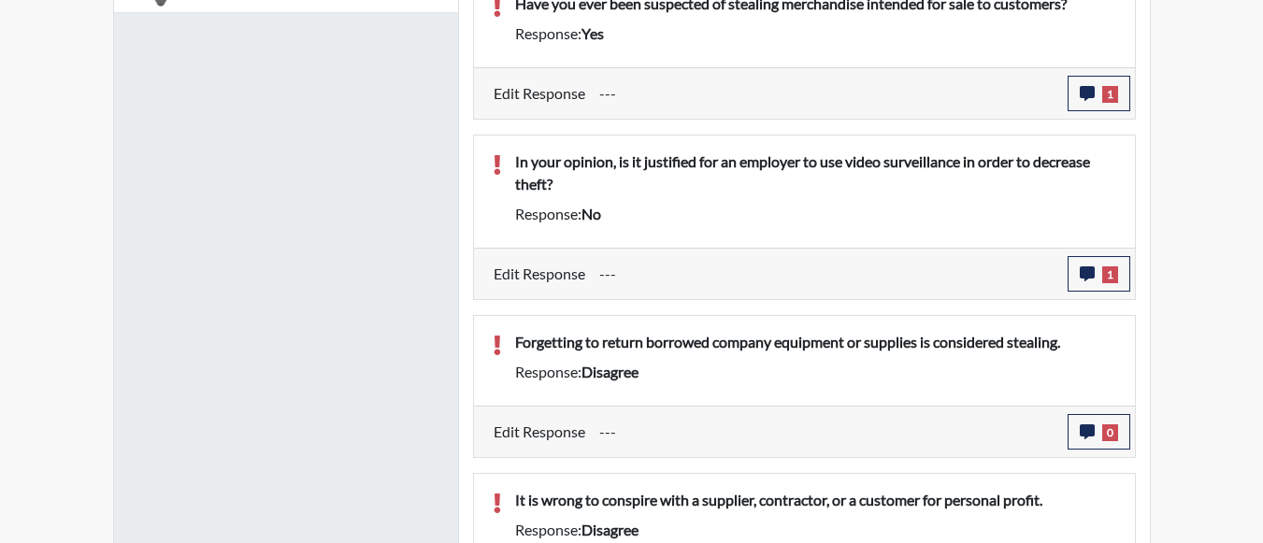
scroll to position [1405, 0]
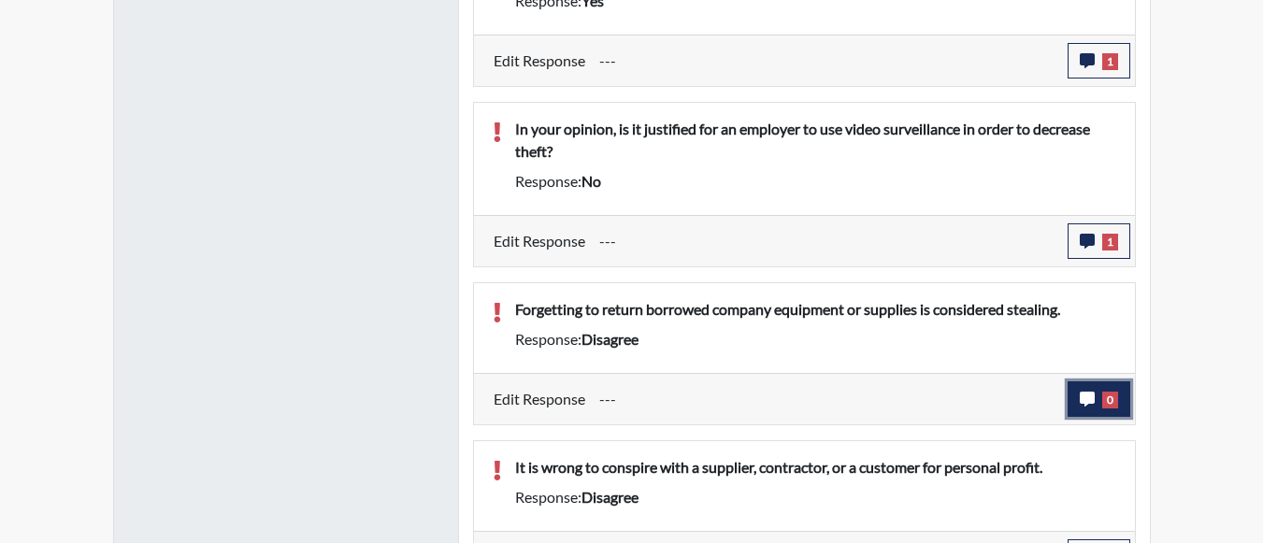
click at [1091, 407] on icon "button" at bounding box center [1087, 399] width 15 height 15
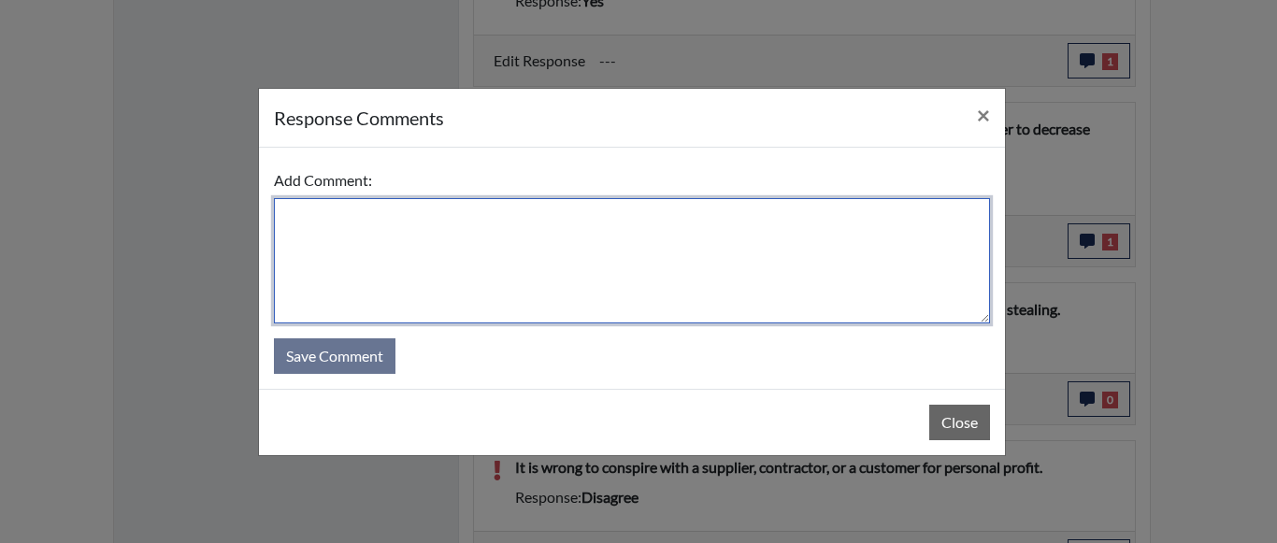
click at [668, 254] on textarea at bounding box center [632, 260] width 716 height 125
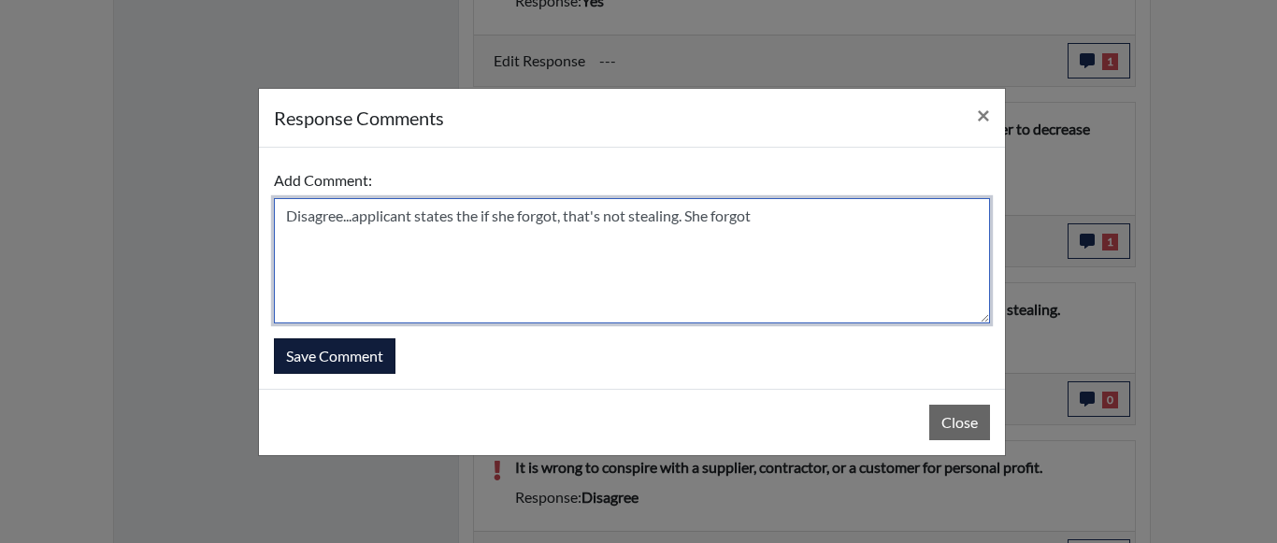
type textarea "Disagree...applicant states the if she forgot, that's not stealing. She forgot"
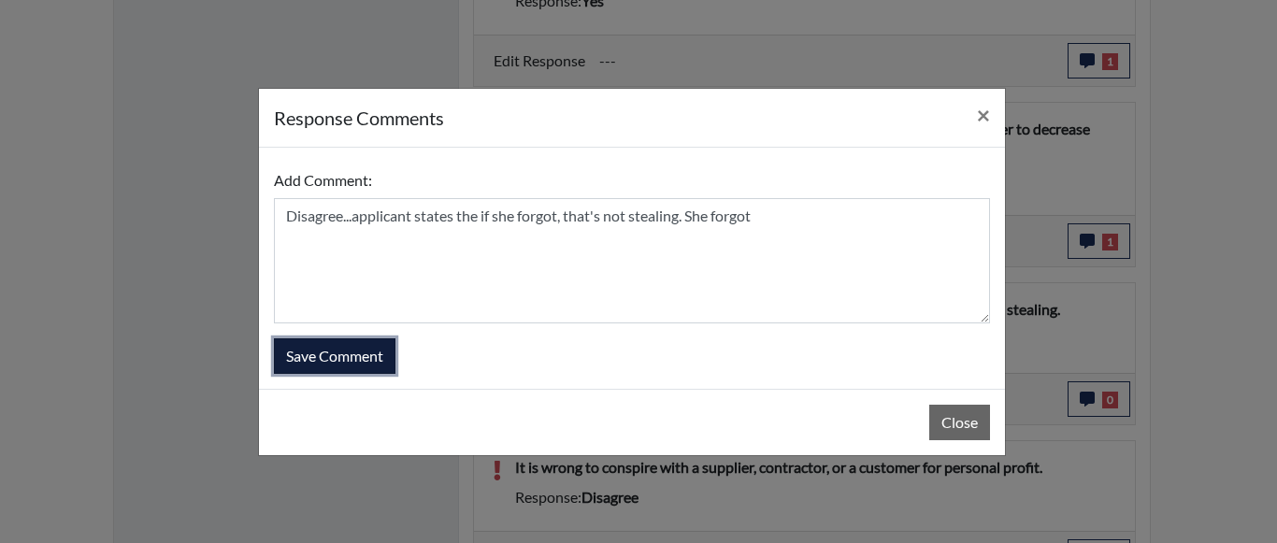
click at [288, 347] on button "Save Comment" at bounding box center [335, 357] width 122 height 36
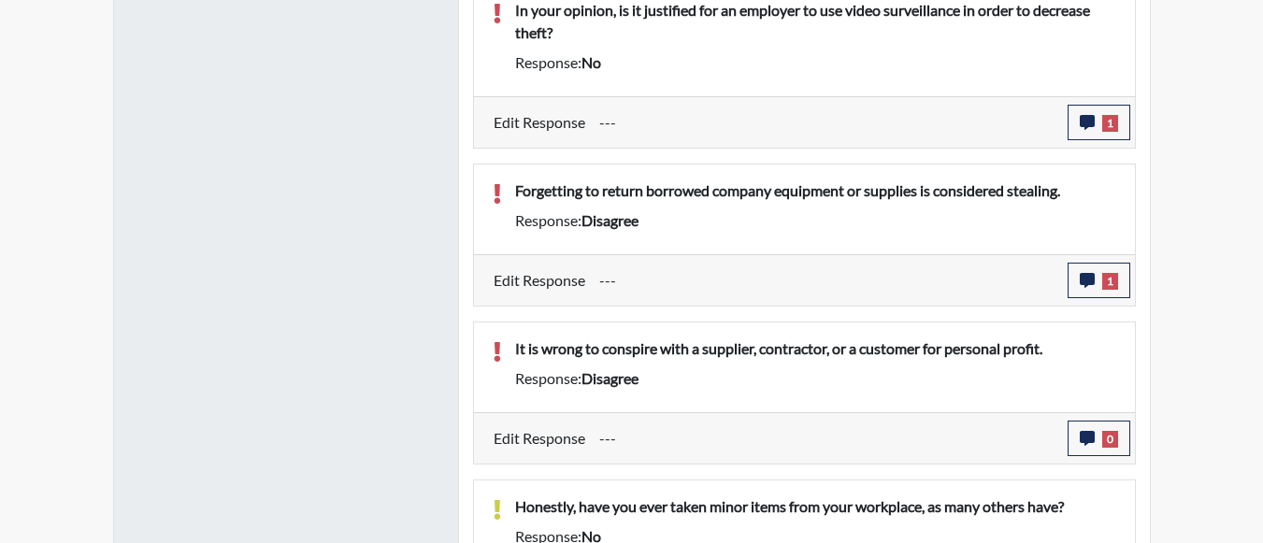
scroll to position [1498, 0]
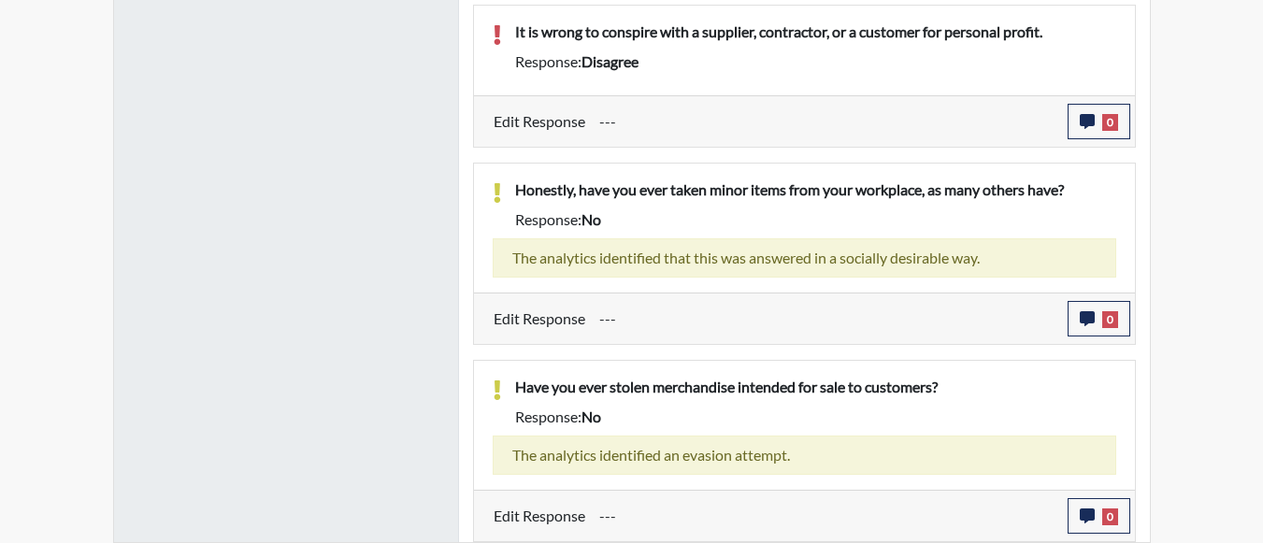
scroll to position [1863, 0]
click at [1100, 124] on button "0" at bounding box center [1099, 122] width 63 height 36
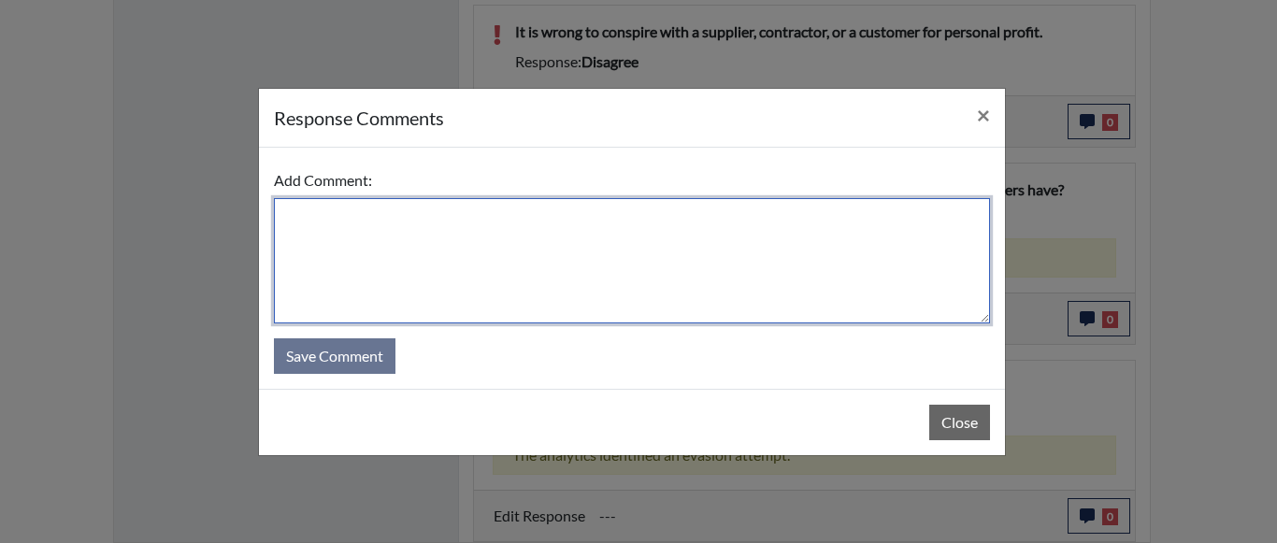
click at [655, 225] on textarea at bounding box center [632, 260] width 716 height 125
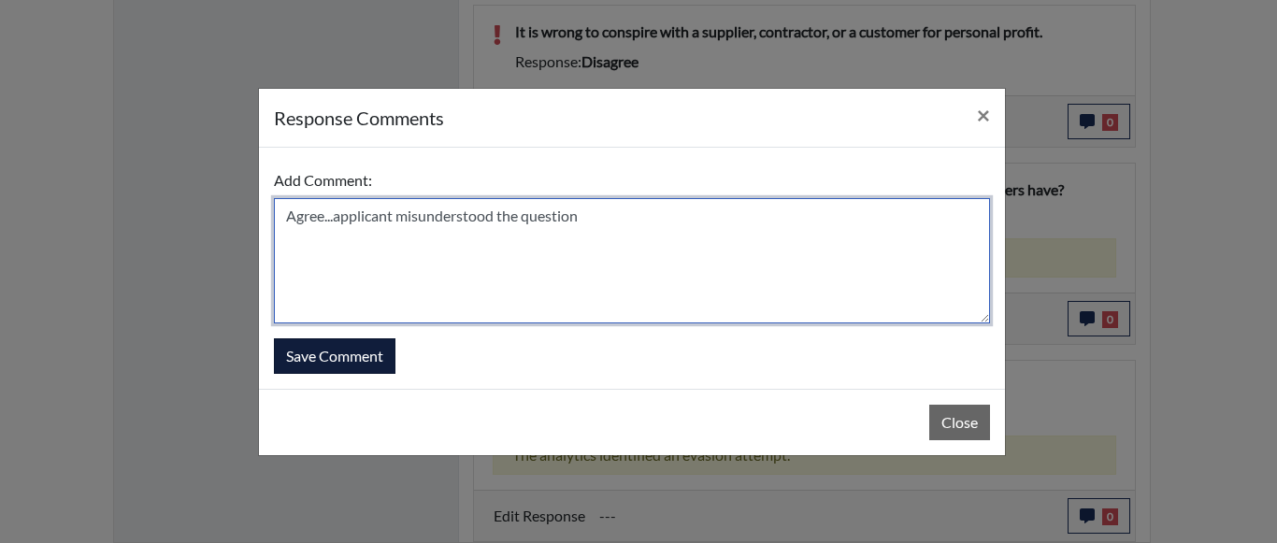
type textarea "Agree...applicant misunderstood the question"
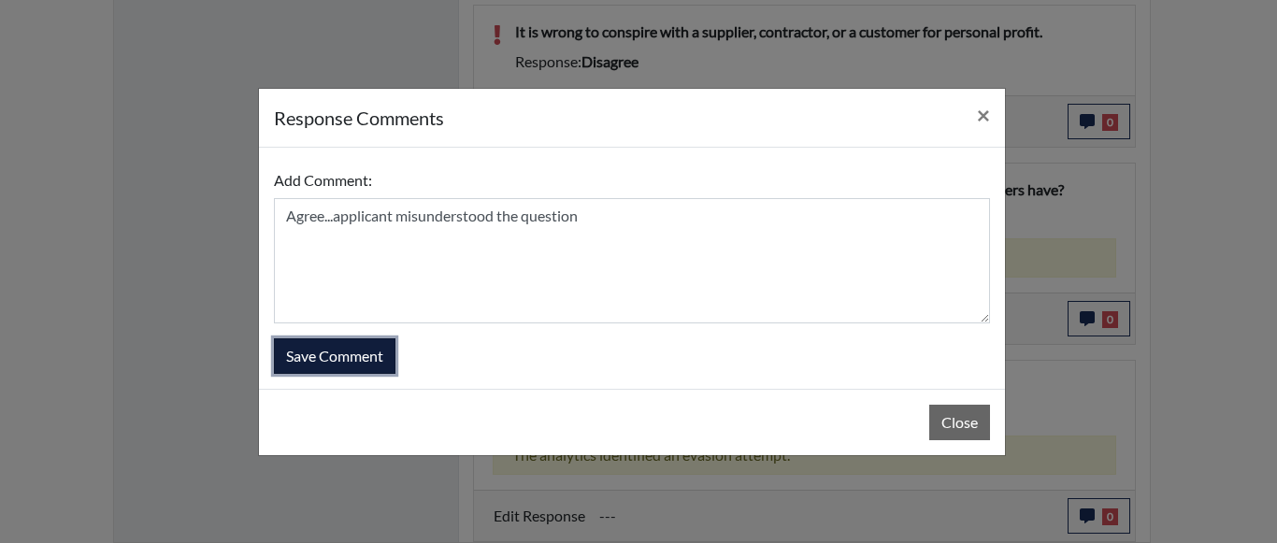
click at [319, 360] on button "Save Comment" at bounding box center [335, 357] width 122 height 36
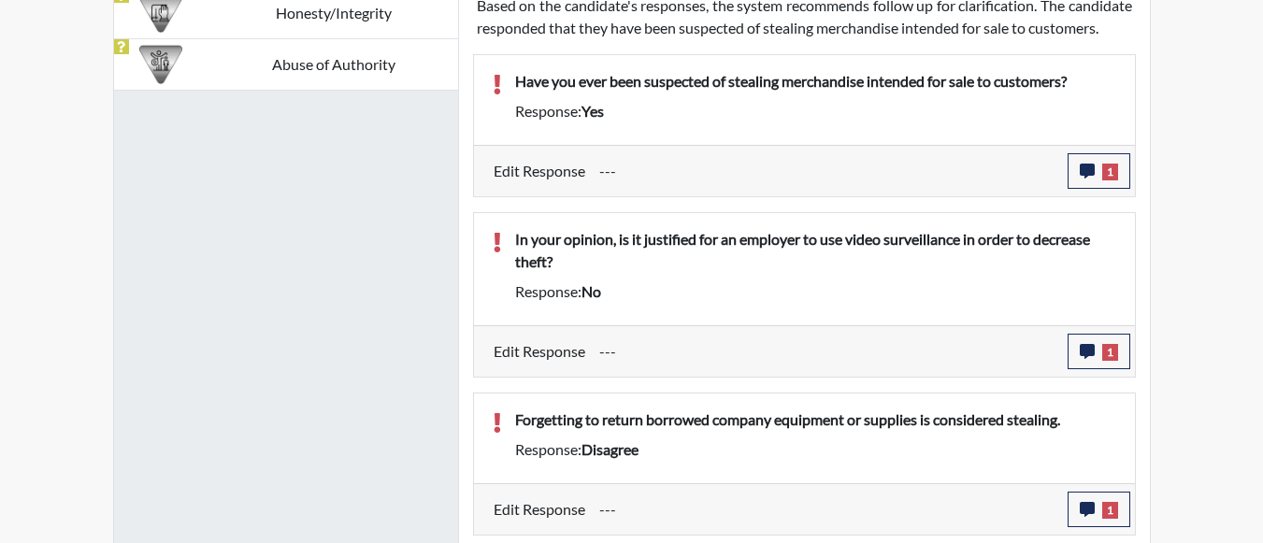
scroll to position [819, 0]
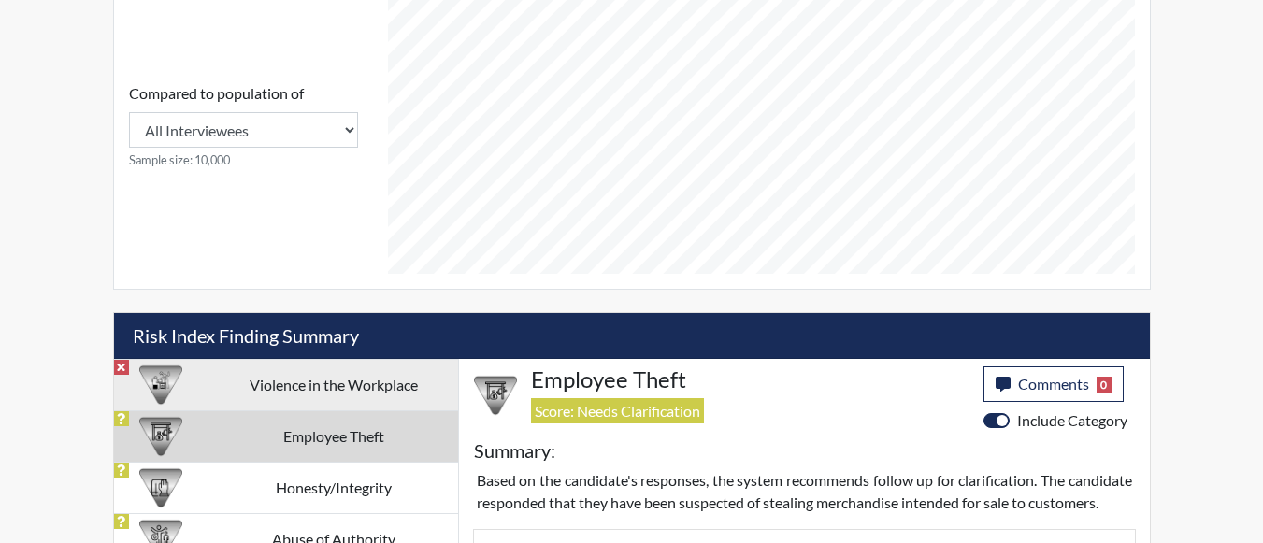
click at [347, 377] on td "Violence in the Workplace" at bounding box center [333, 384] width 249 height 51
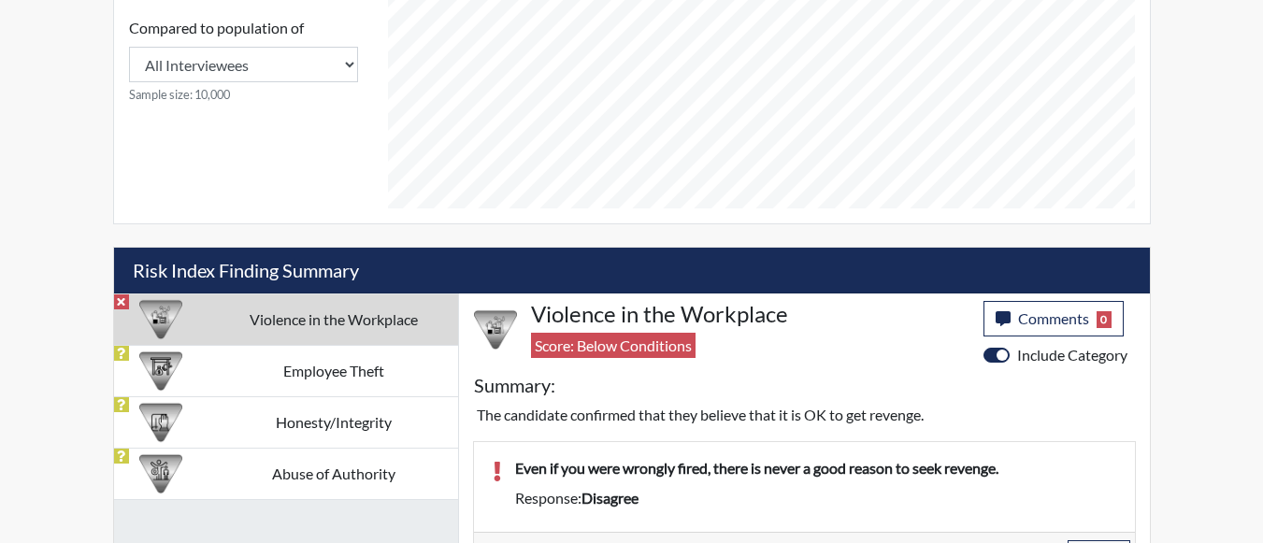
scroll to position [913, 0]
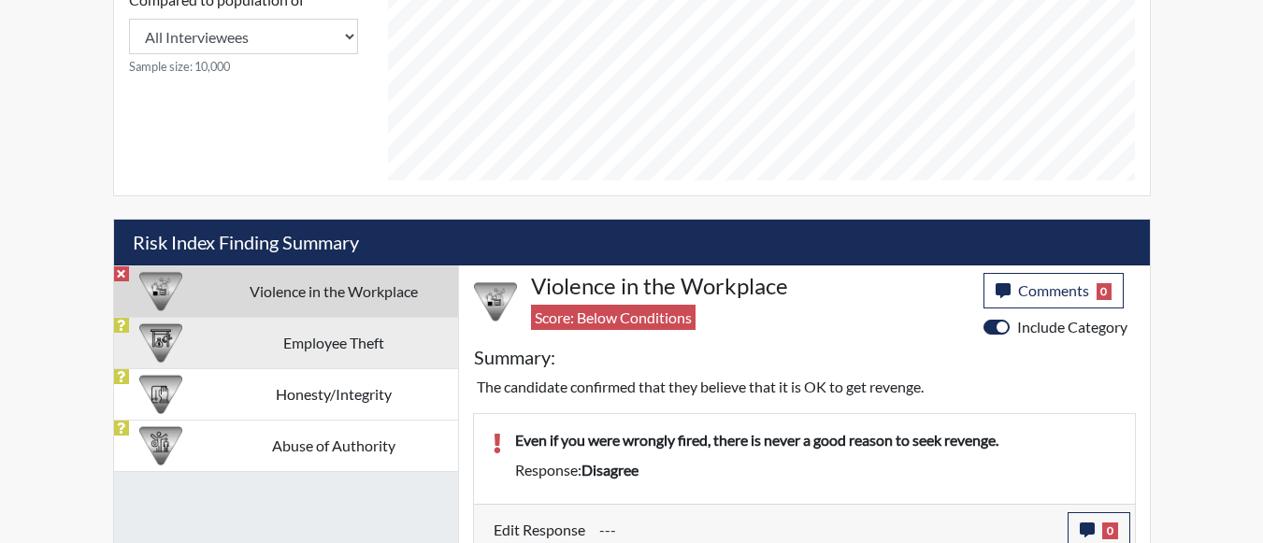
click at [263, 355] on td "Employee Theft" at bounding box center [333, 342] width 249 height 51
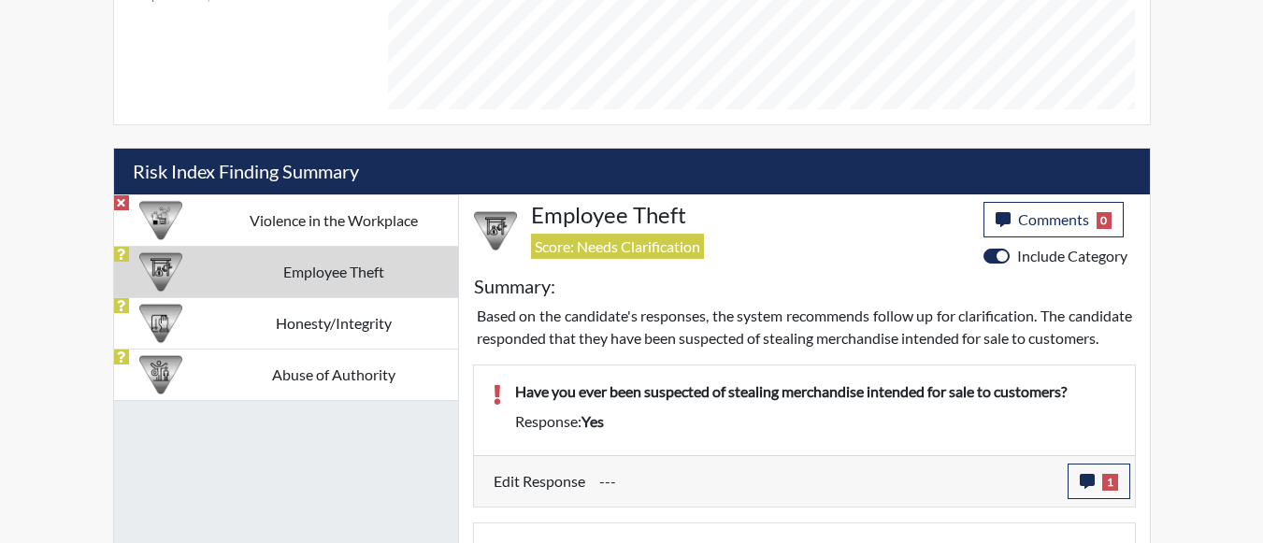
scroll to position [988, 0]
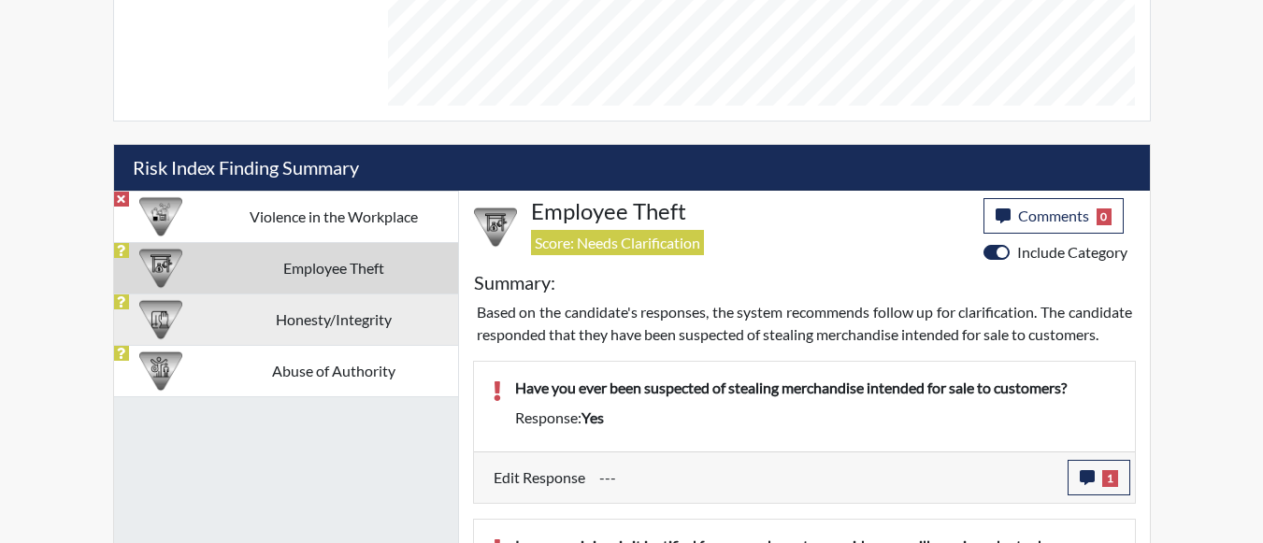
click at [366, 332] on td "Honesty/Integrity" at bounding box center [333, 319] width 249 height 51
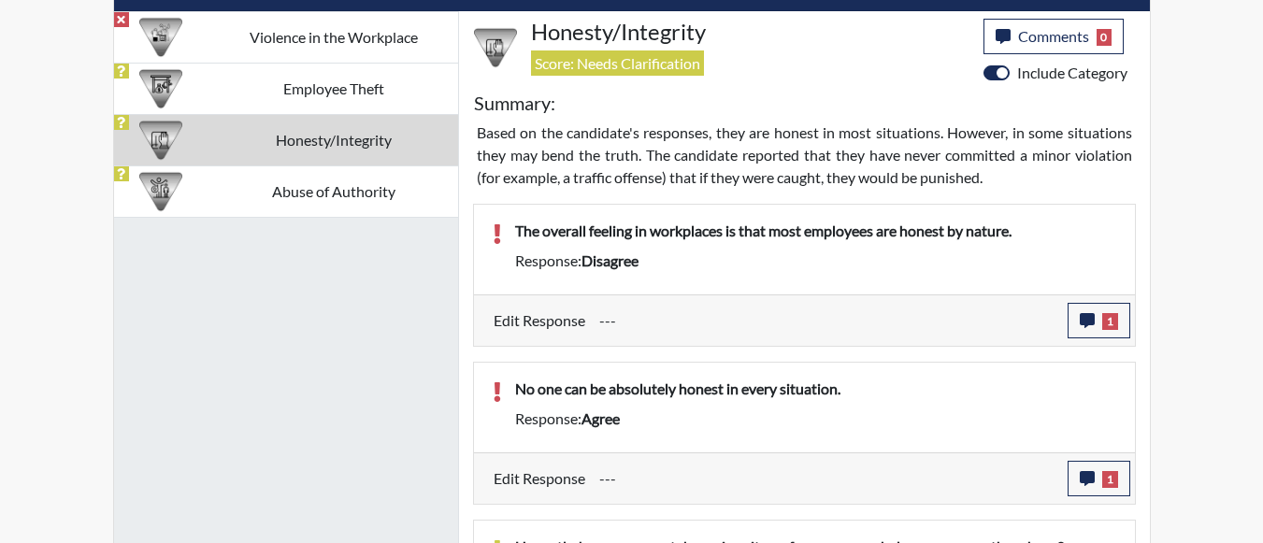
scroll to position [1162, 0]
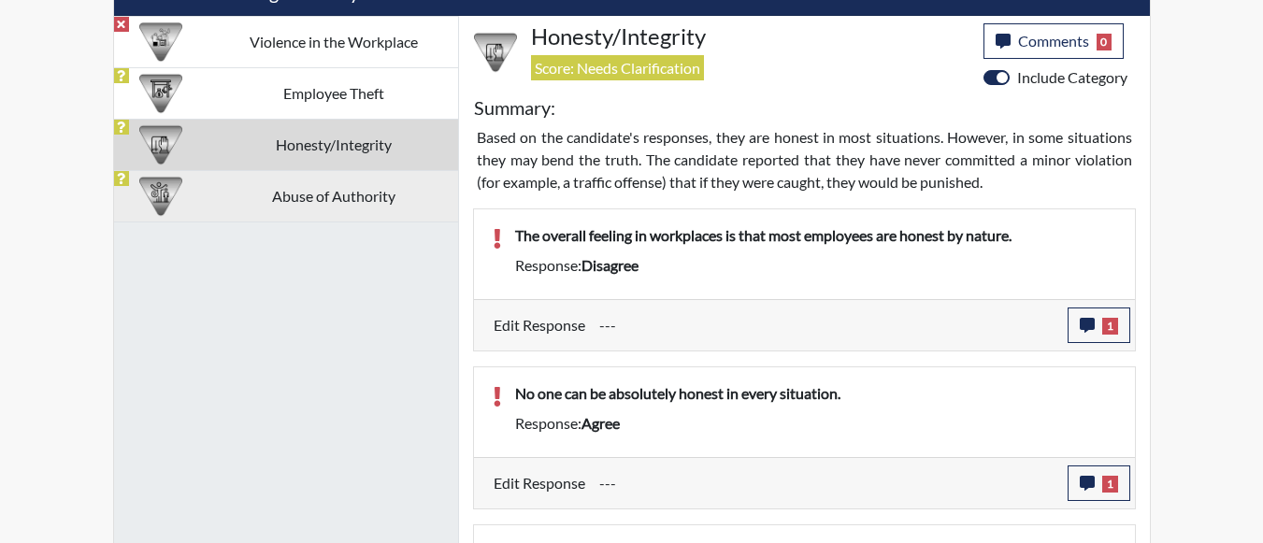
click at [249, 195] on td "Abuse of Authority" at bounding box center [333, 195] width 249 height 51
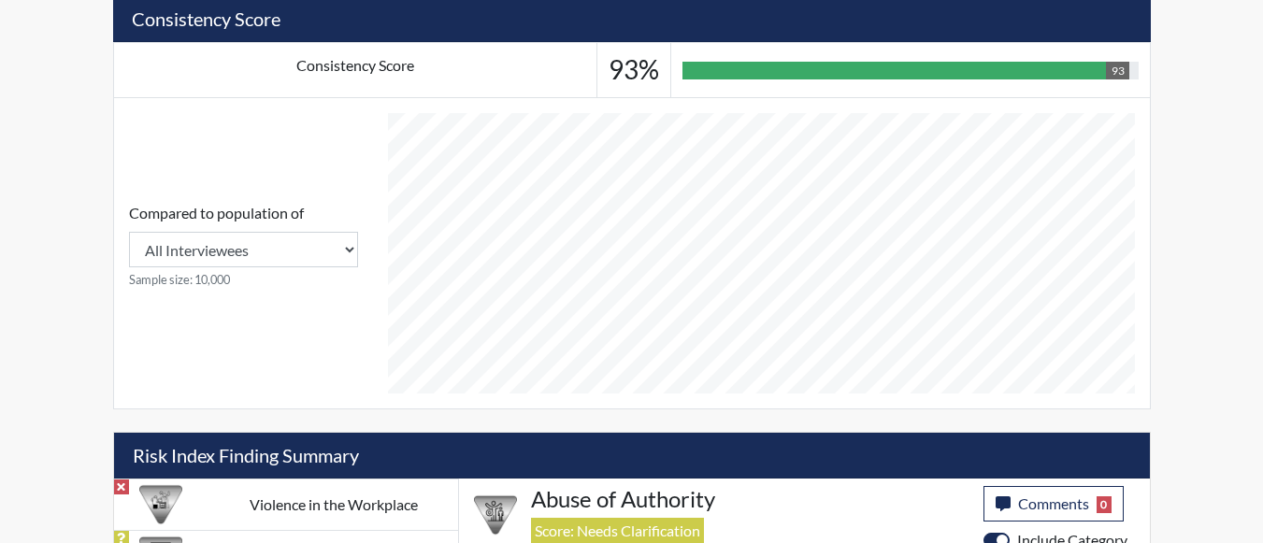
scroll to position [707, 0]
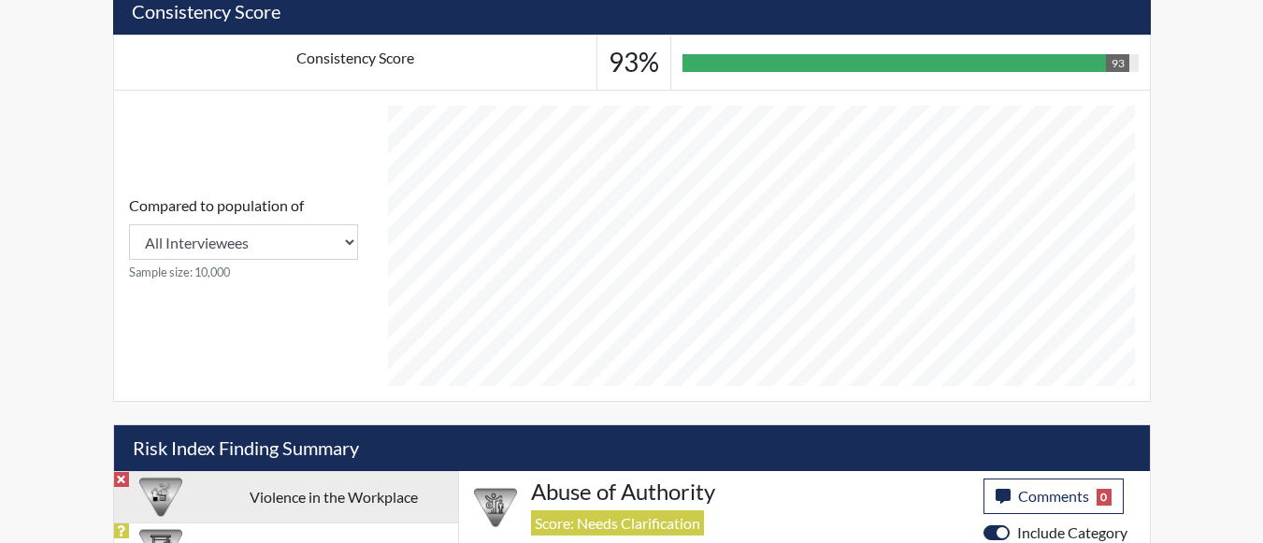
click at [317, 504] on td "Violence in the Workplace" at bounding box center [333, 496] width 249 height 51
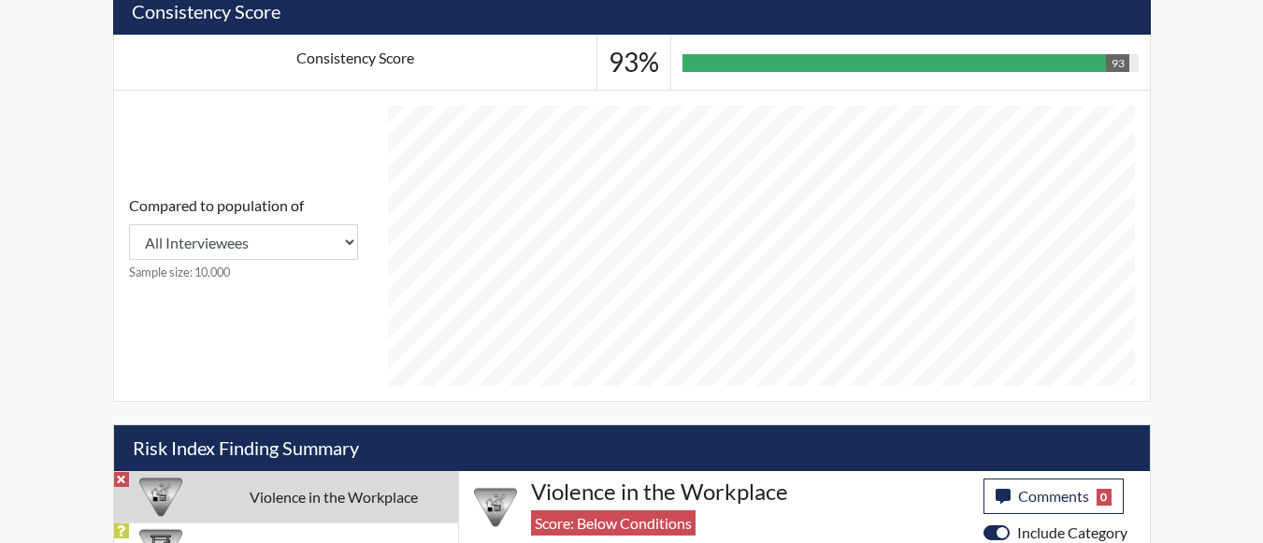
drag, startPoint x: 328, startPoint y: 498, endPoint x: 1246, endPoint y: 267, distance: 946.1
click at [1246, 267] on div "Reports Create Help Center × Verensics Best Practices How to successfully use t…" at bounding box center [631, 28] width 1263 height 1470
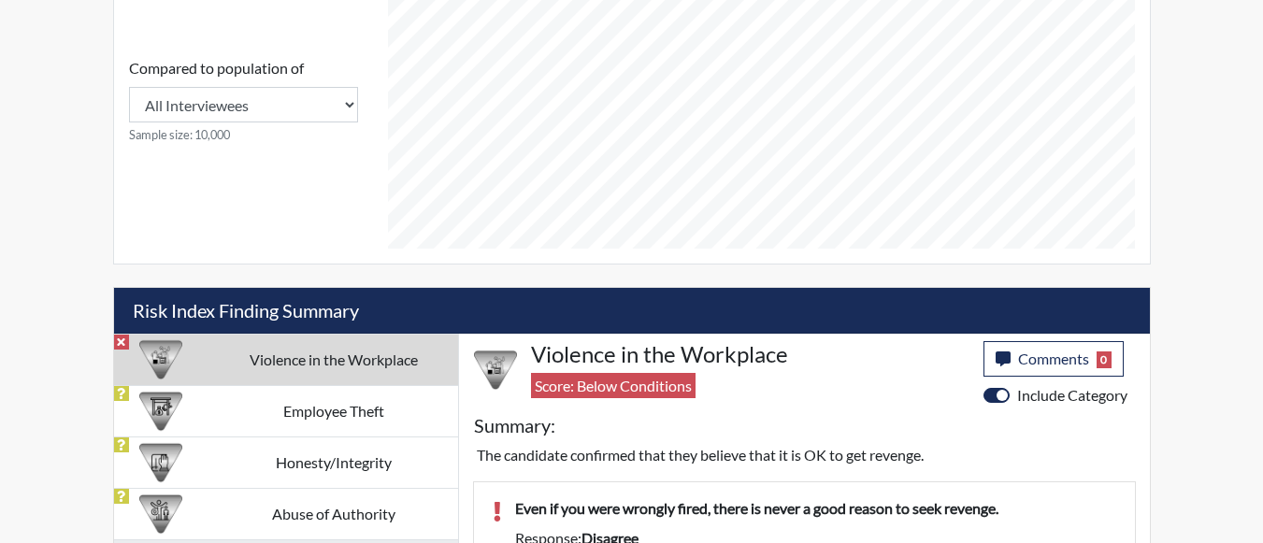
scroll to position [927, 0]
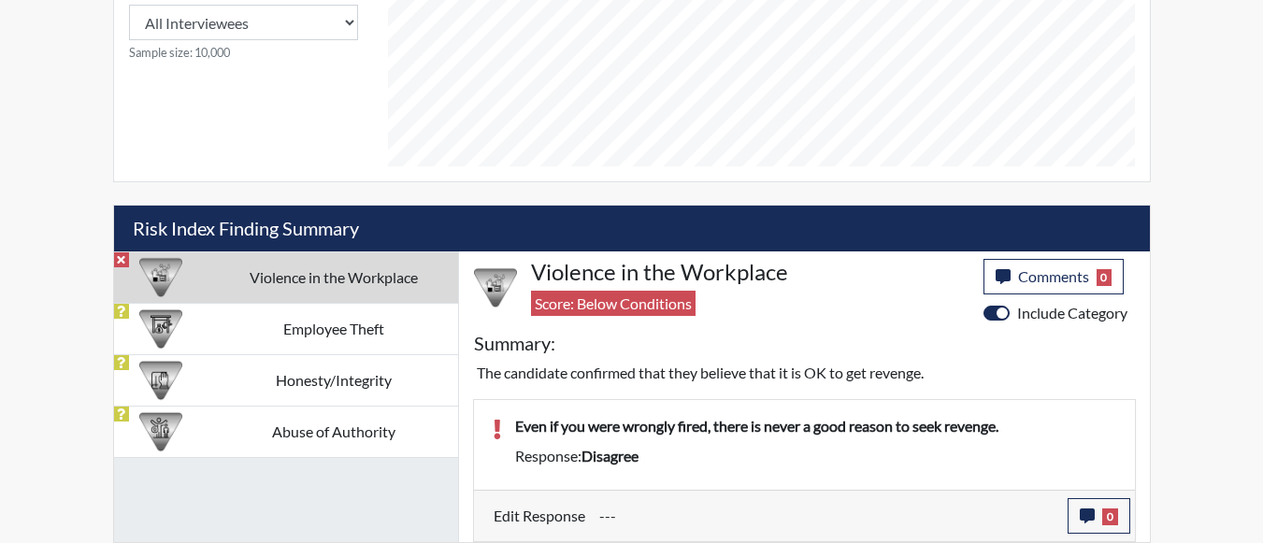
click at [1065, 504] on div "---" at bounding box center [826, 516] width 483 height 36
click at [1080, 509] on icon "button" at bounding box center [1087, 516] width 15 height 15
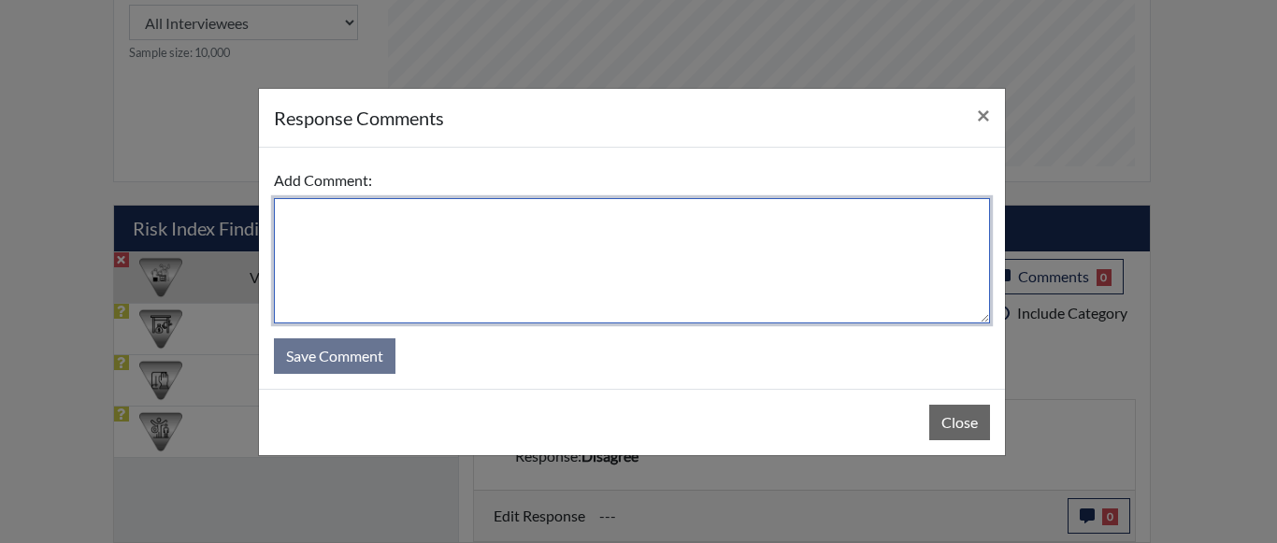
click at [821, 264] on textarea at bounding box center [632, 260] width 716 height 125
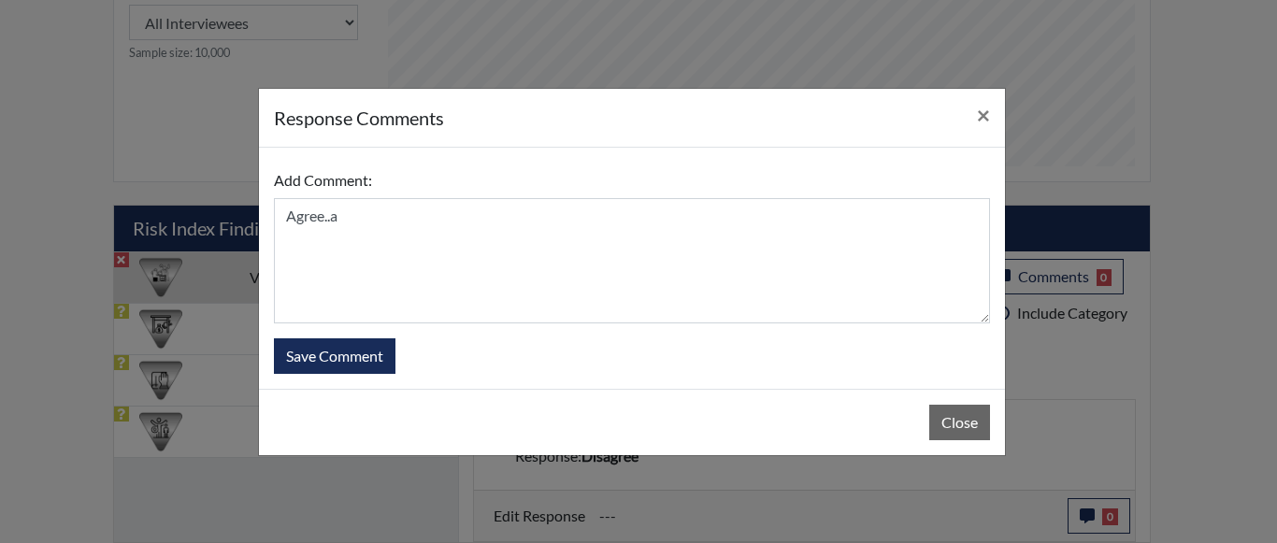
click at [965, 397] on div "Close" at bounding box center [632, 422] width 746 height 66
click at [970, 419] on button "Close" at bounding box center [960, 423] width 61 height 36
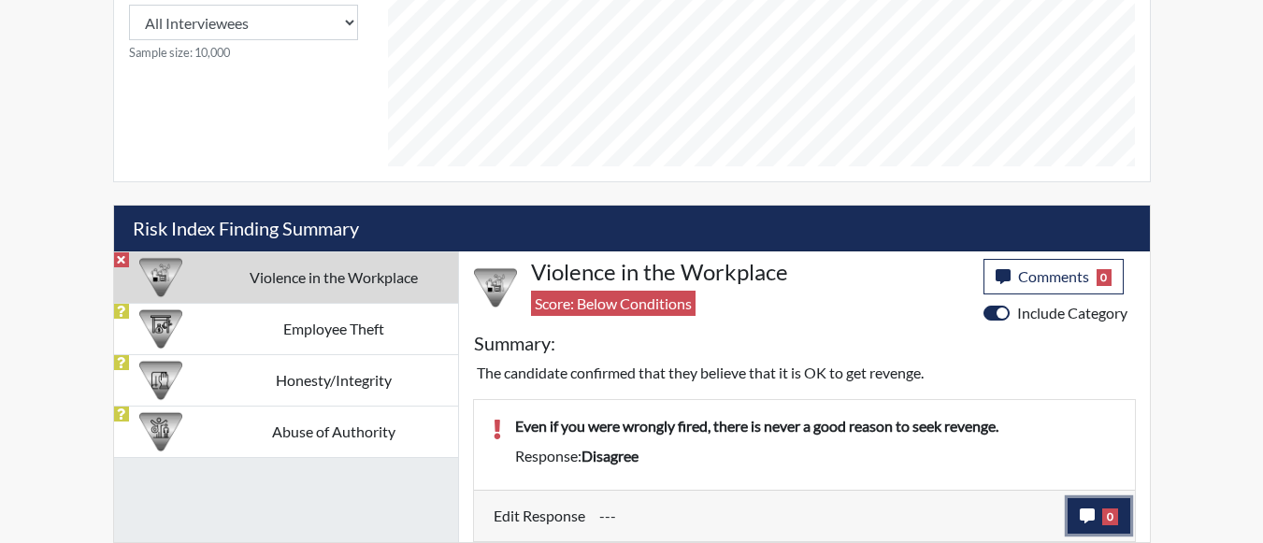
click at [1077, 512] on button "0" at bounding box center [1099, 516] width 63 height 36
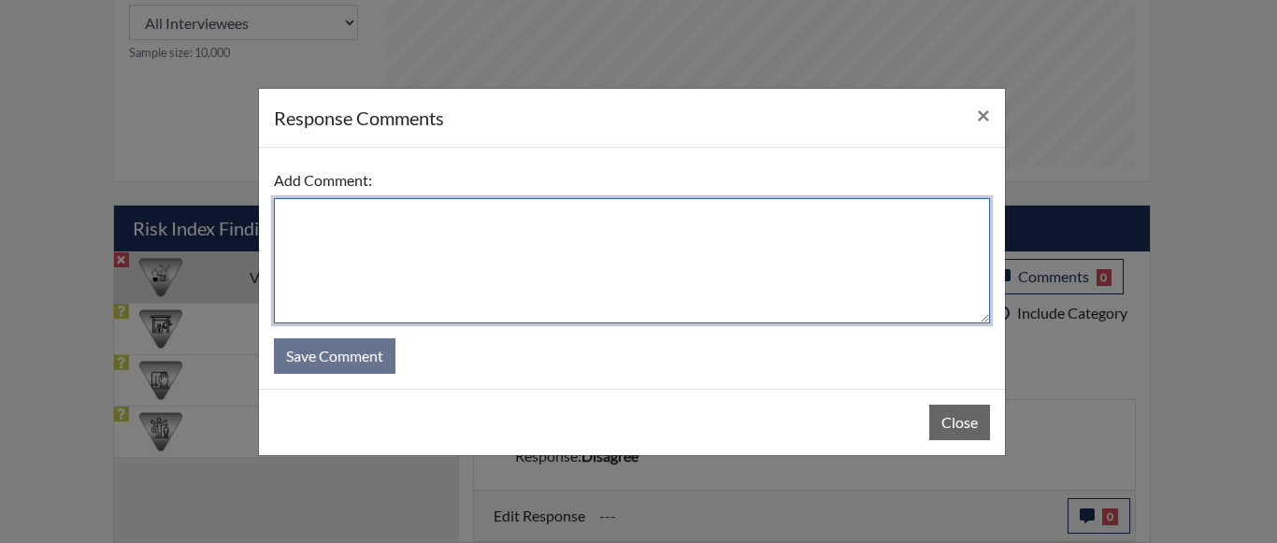
click at [518, 225] on textarea at bounding box center [632, 260] width 716 height 125
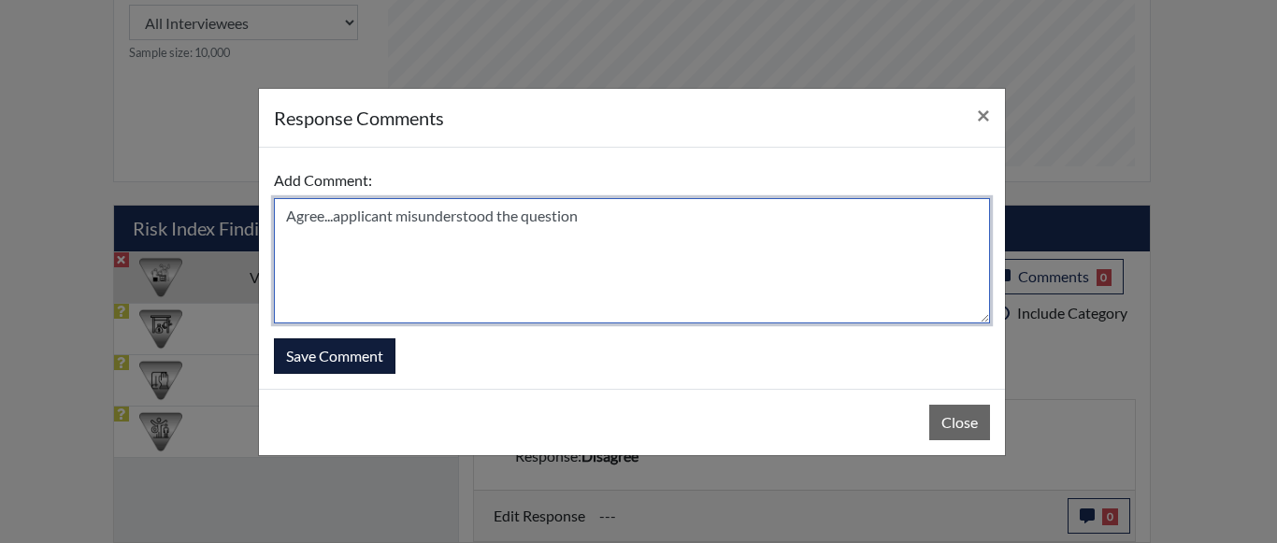
type textarea "Agree...applicant misunderstood the question"
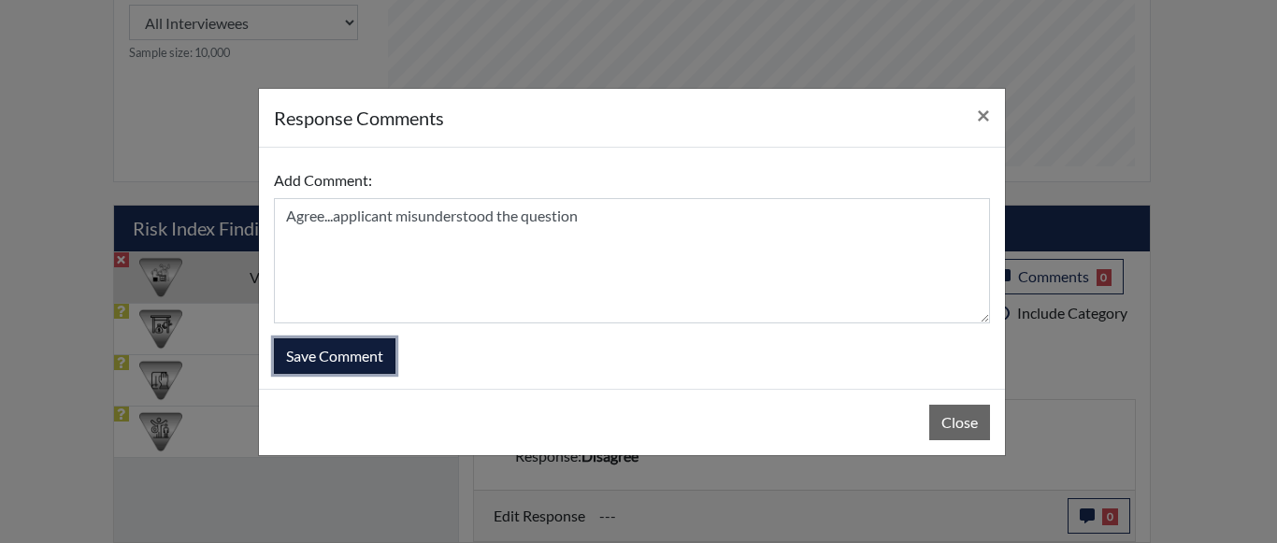
click at [304, 349] on button "Save Comment" at bounding box center [335, 357] width 122 height 36
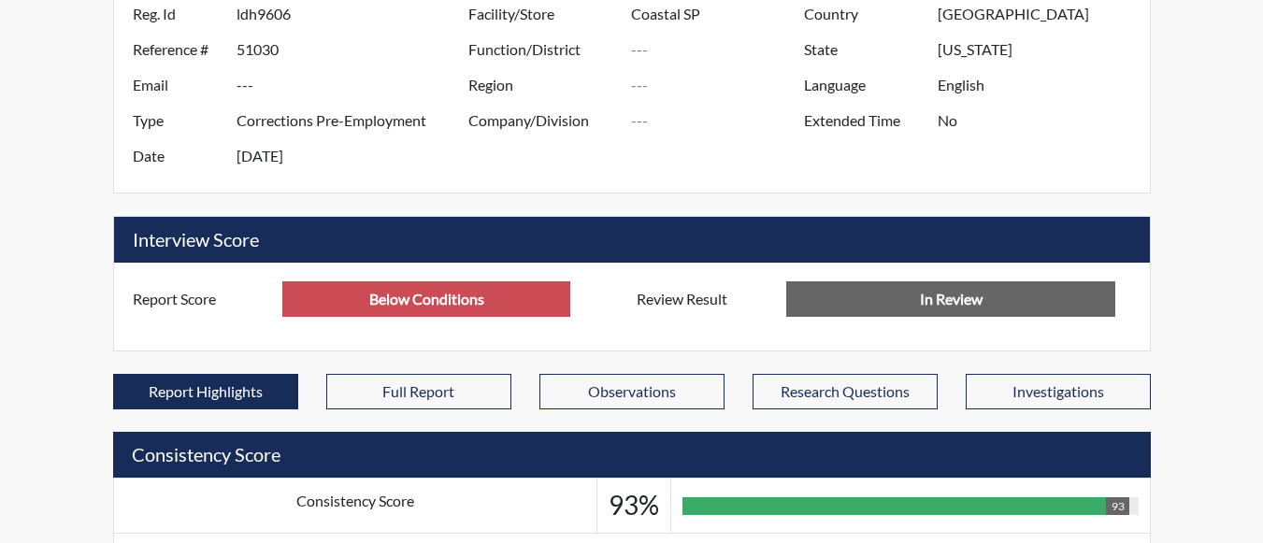
scroll to position [0, 0]
